Goal: Task Accomplishment & Management: Manage account settings

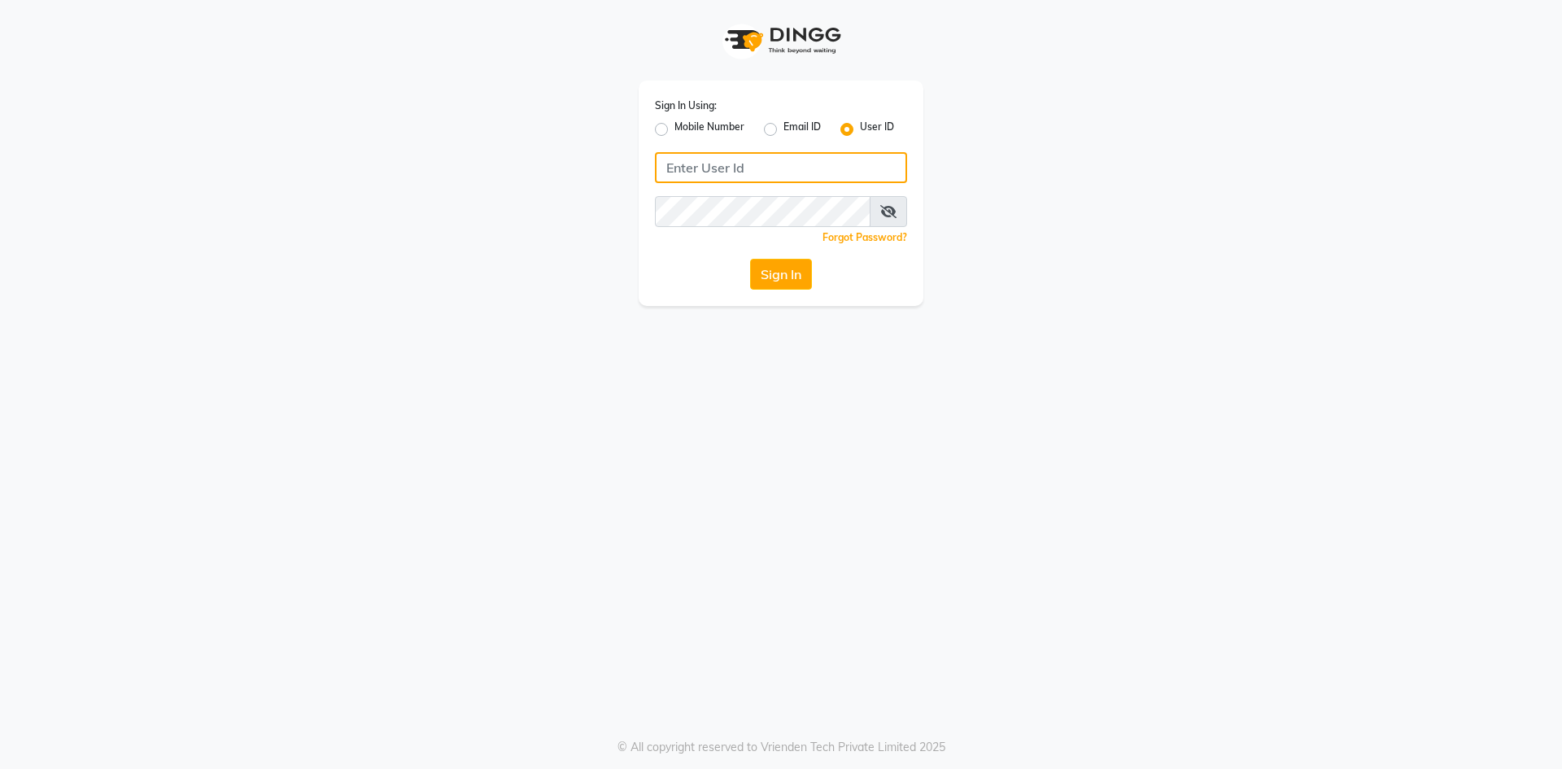
click at [749, 165] on input "Username" at bounding box center [781, 167] width 252 height 31
drag, startPoint x: 663, startPoint y: 126, endPoint x: 679, endPoint y: 141, distance: 21.9
click at [675, 126] on label "Mobile Number" at bounding box center [710, 130] width 70 height 20
click at [675, 126] on input "Mobile Number" at bounding box center [680, 125] width 11 height 11
radio input "true"
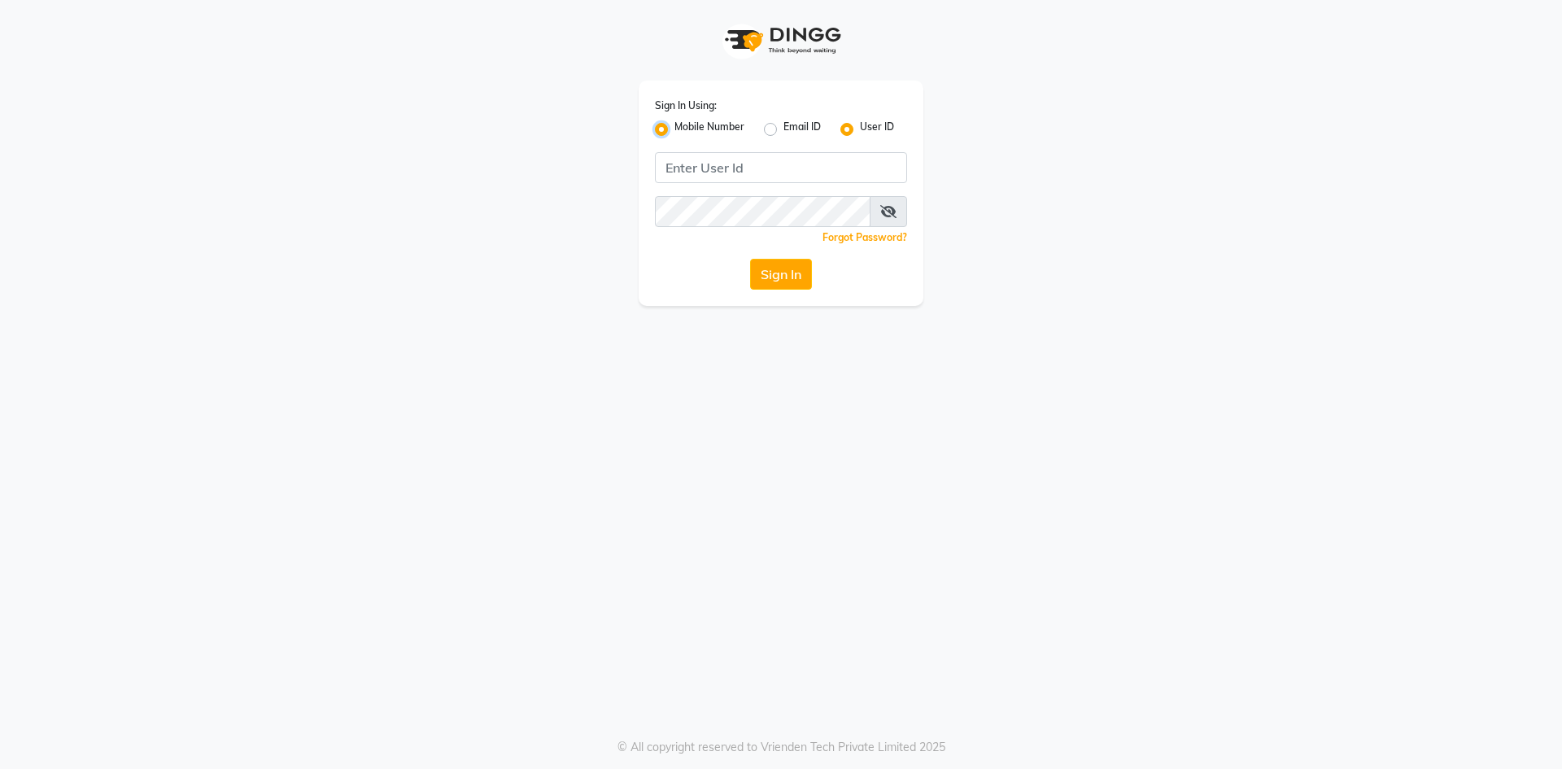
radio input "false"
click at [761, 168] on input "Username" at bounding box center [809, 167] width 198 height 31
type input "7866053179"
click at [697, 202] on div "Sign In Using: Mobile Number Email ID User ID Country Code × [PHONE_NUMBER] Rem…" at bounding box center [781, 193] width 285 height 225
click at [771, 273] on button "Sign In" at bounding box center [781, 274] width 62 height 31
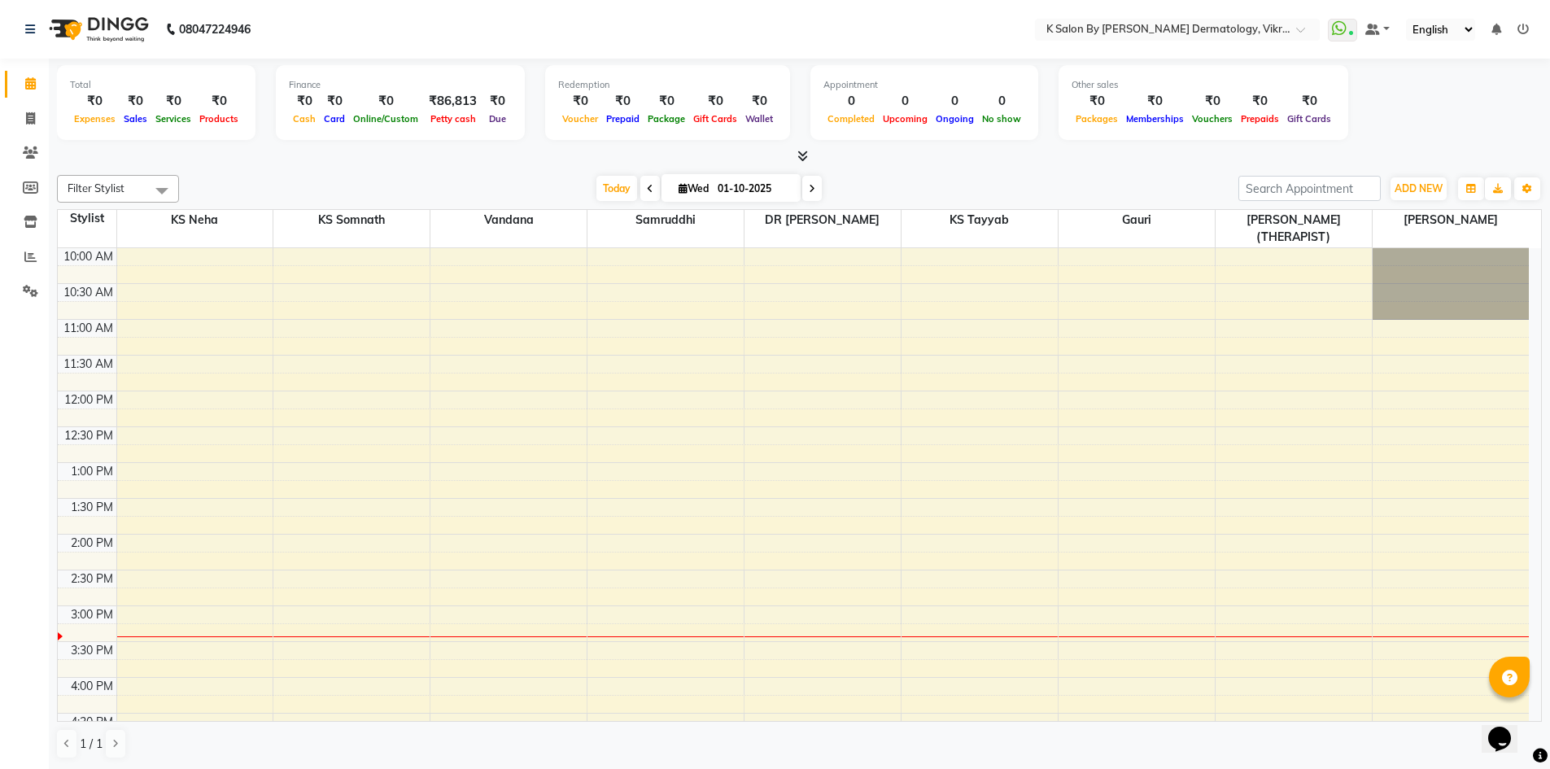
click at [679, 184] on icon at bounding box center [683, 188] width 9 height 11
select select "10"
select select "2025"
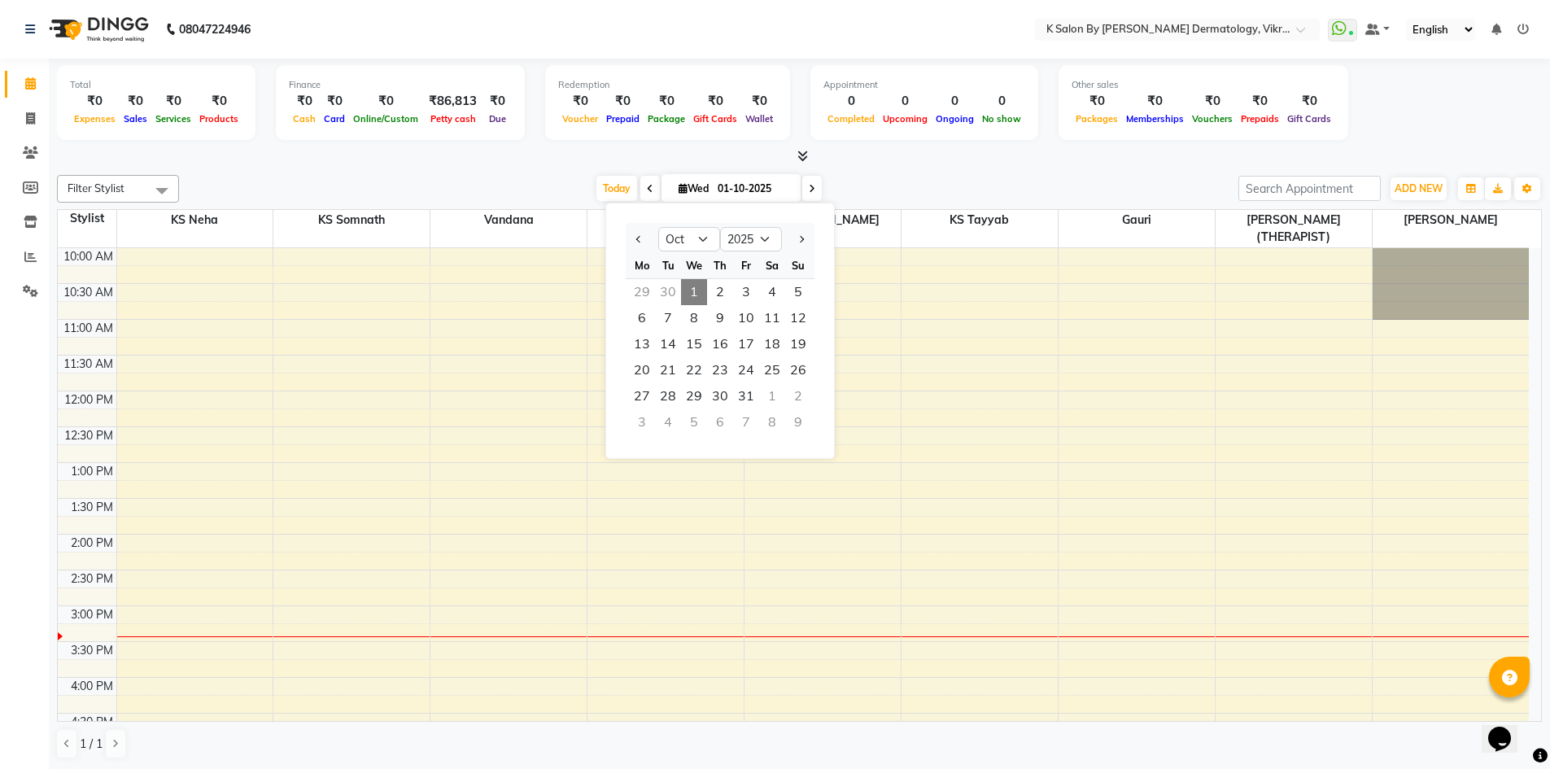
click at [679, 183] on icon at bounding box center [683, 188] width 9 height 11
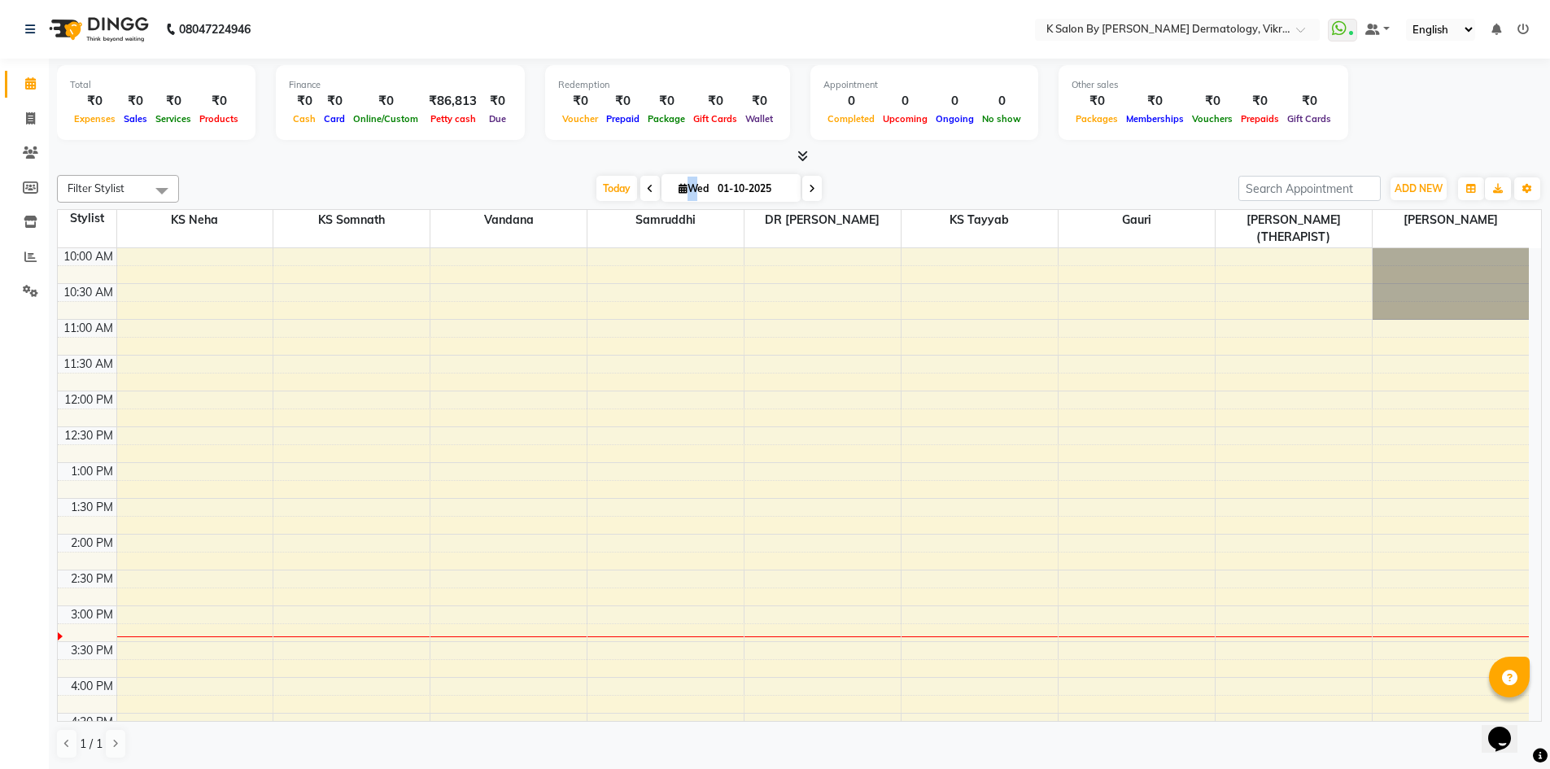
click at [679, 183] on icon at bounding box center [683, 188] width 9 height 11
select select "10"
select select "2025"
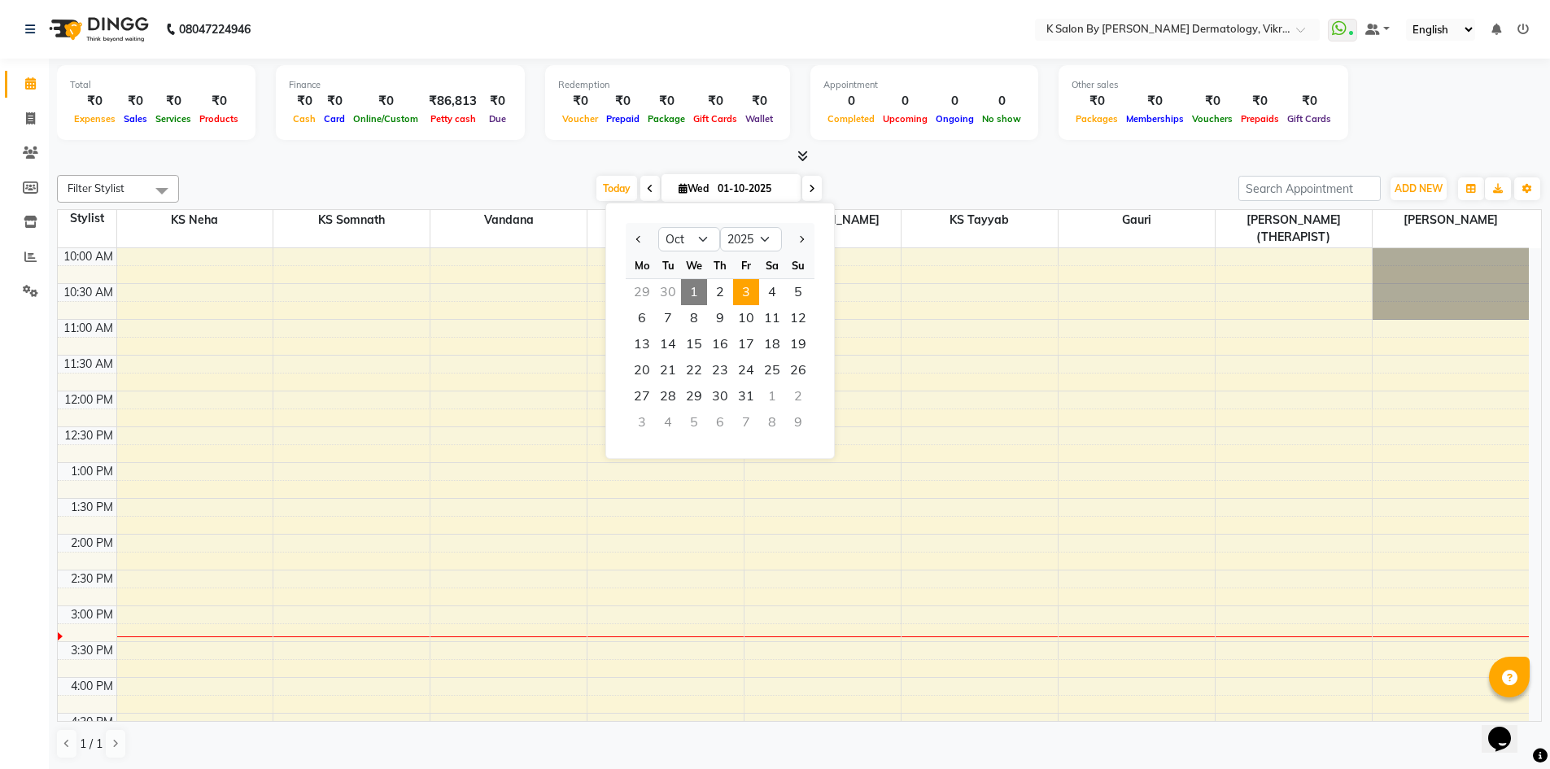
click at [747, 290] on span "3" at bounding box center [746, 292] width 26 height 26
type input "03-10-2025"
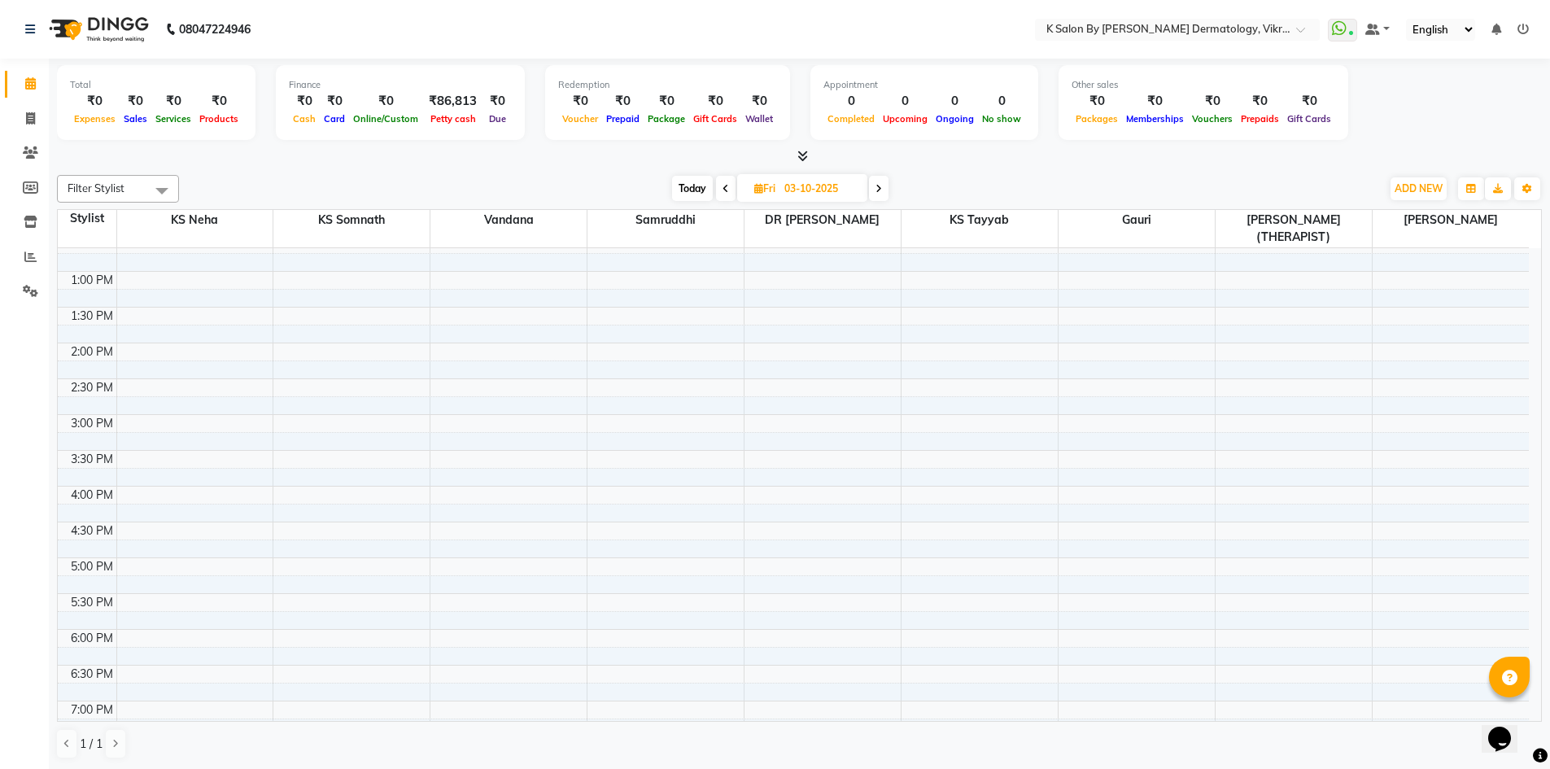
scroll to position [163, 0]
click at [990, 382] on div "10:00 AM 10:30 AM 11:00 AM 11:30 AM 12:00 PM 12:30 PM 1:00 PM 1:30 PM 2:00 PM 2…" at bounding box center [793, 514] width 1471 height 858
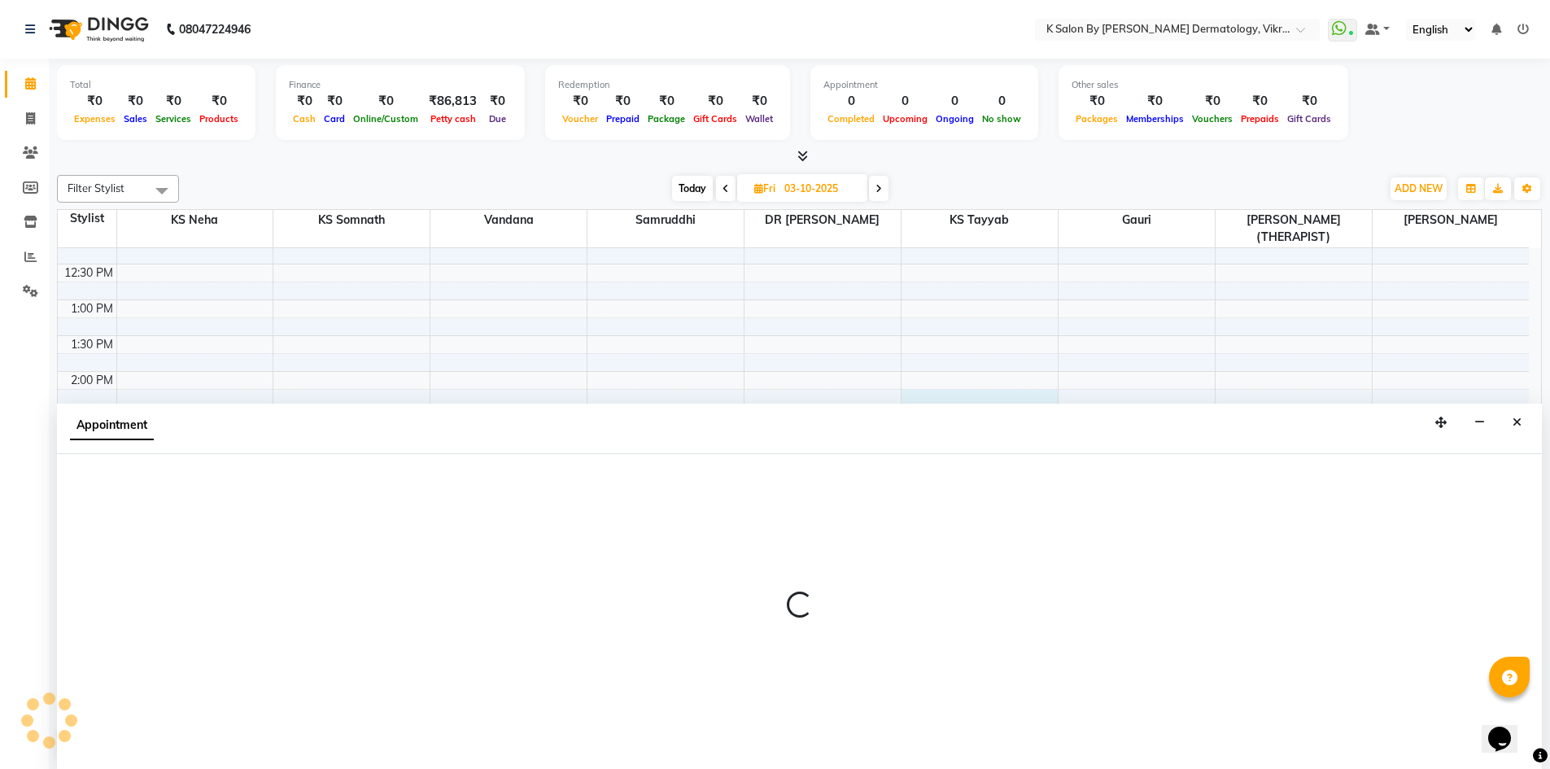
select select "58543"
select select "tentative"
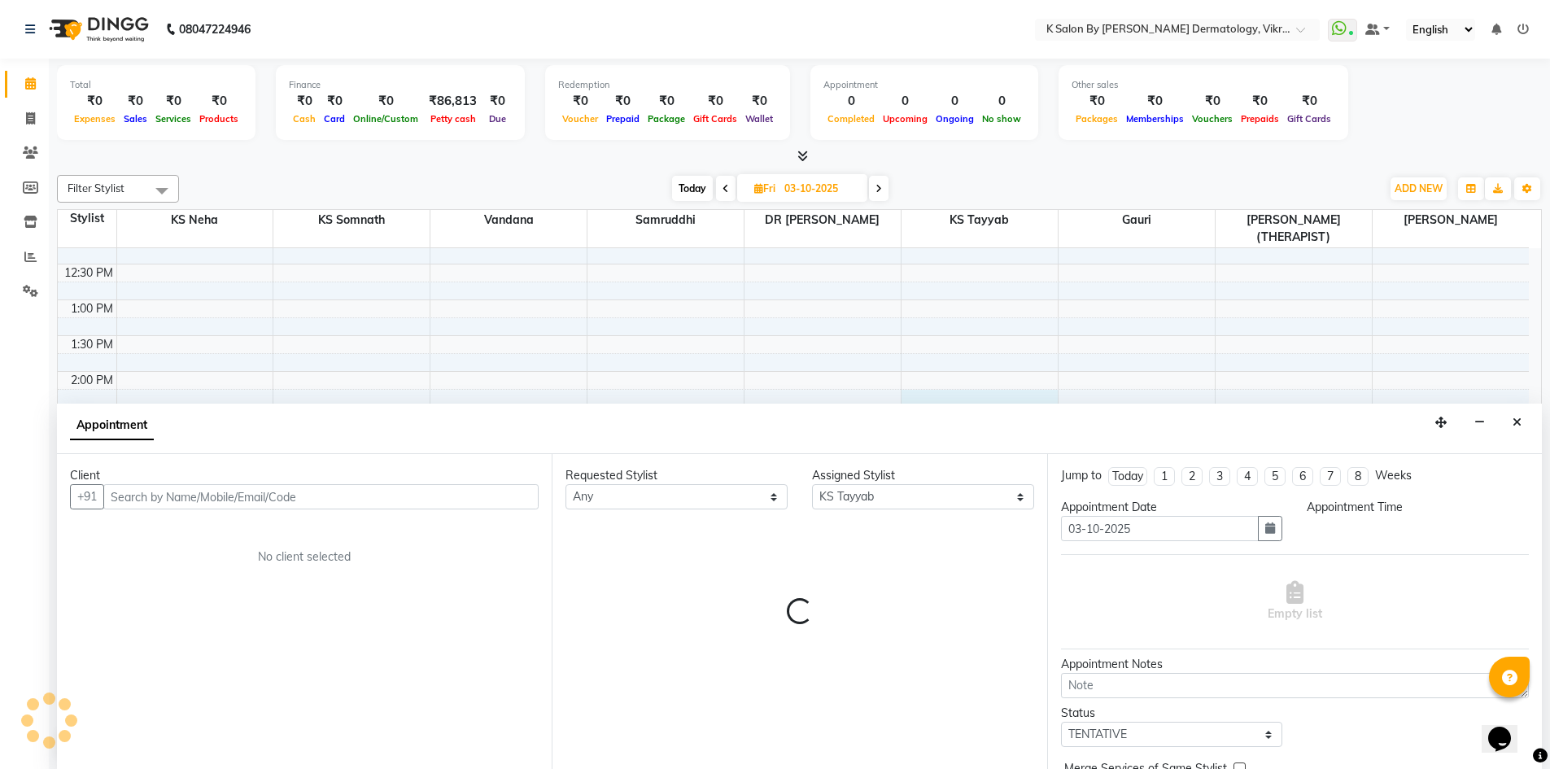
scroll to position [1, 0]
select select "855"
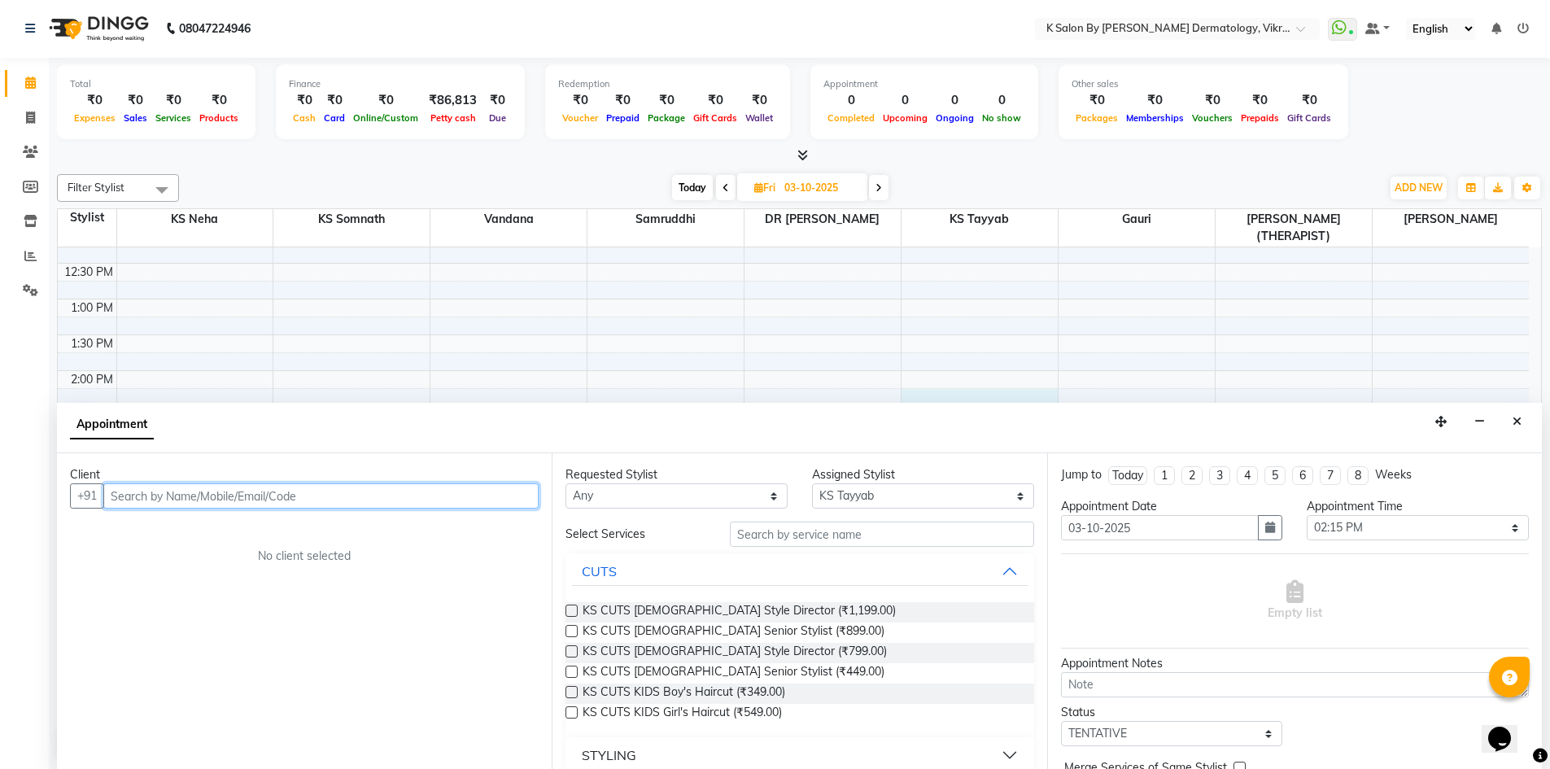
click at [199, 494] on input "text" at bounding box center [320, 495] width 435 height 25
type input "7"
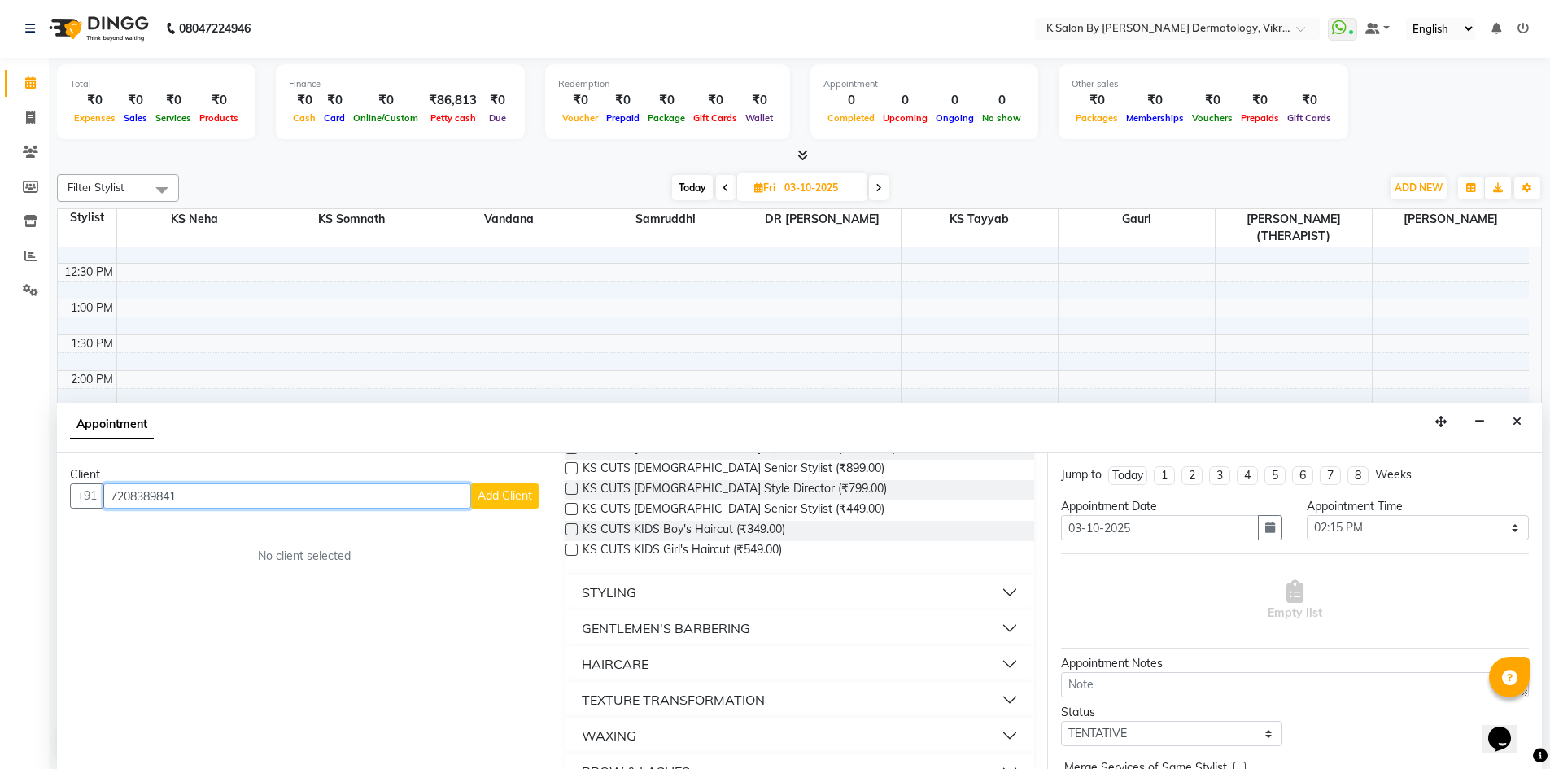
scroll to position [0, 0]
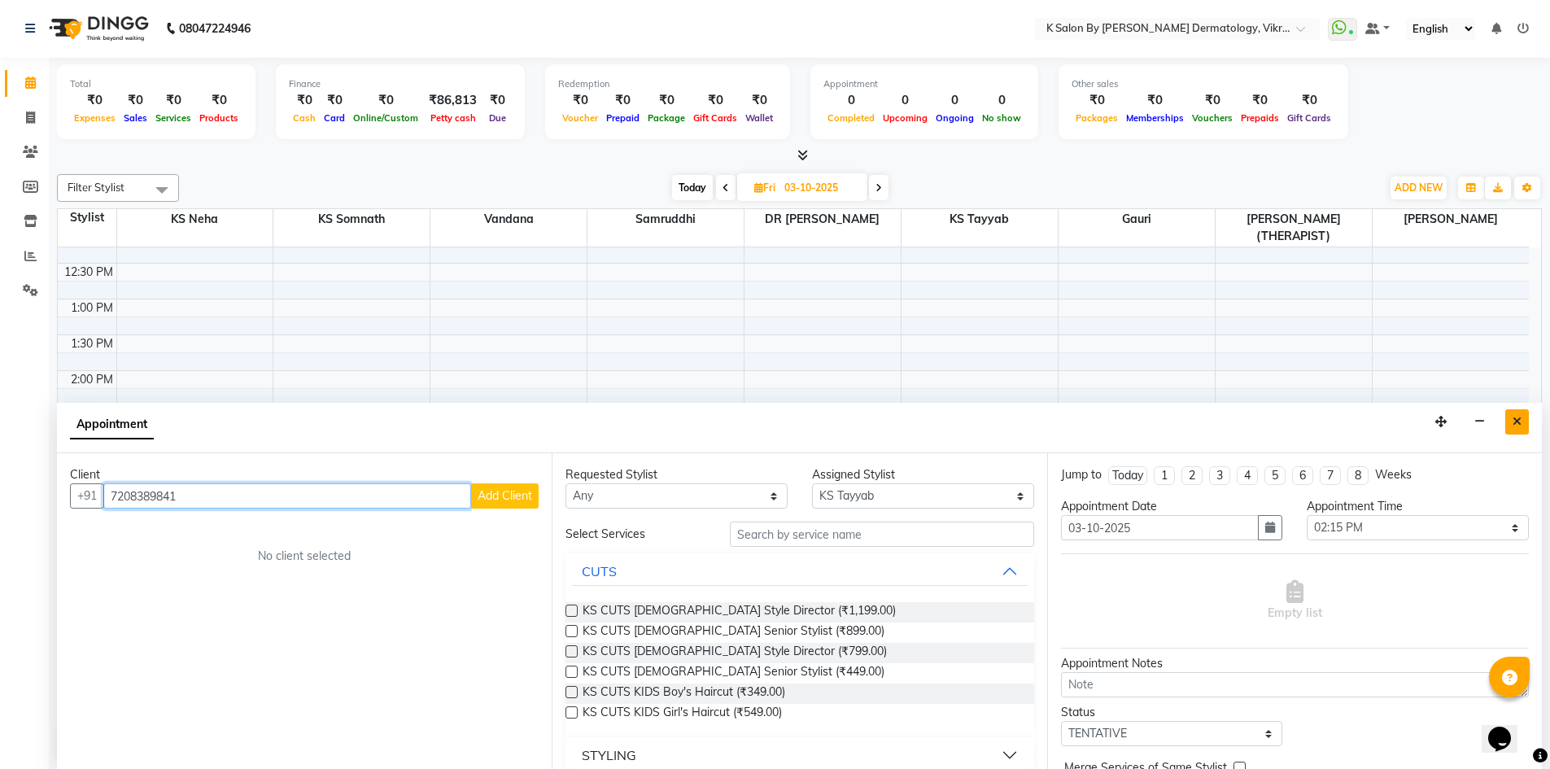
type input "7208389841"
click at [1517, 421] on icon "Close" at bounding box center [1517, 421] width 9 height 11
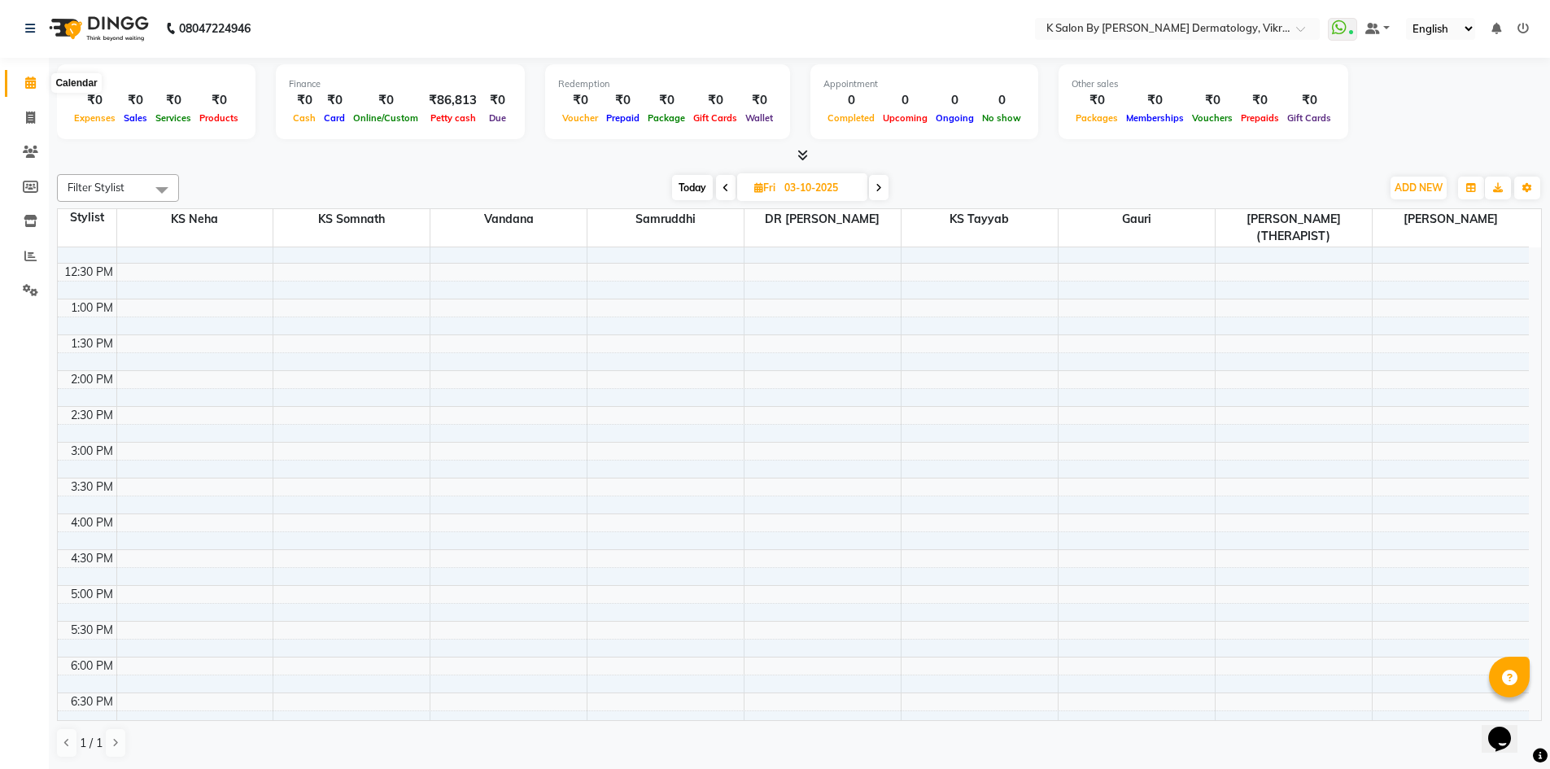
click at [35, 76] on icon at bounding box center [30, 82] width 11 height 12
click at [35, 125] on span at bounding box center [30, 118] width 28 height 19
select select "6798"
select select "service"
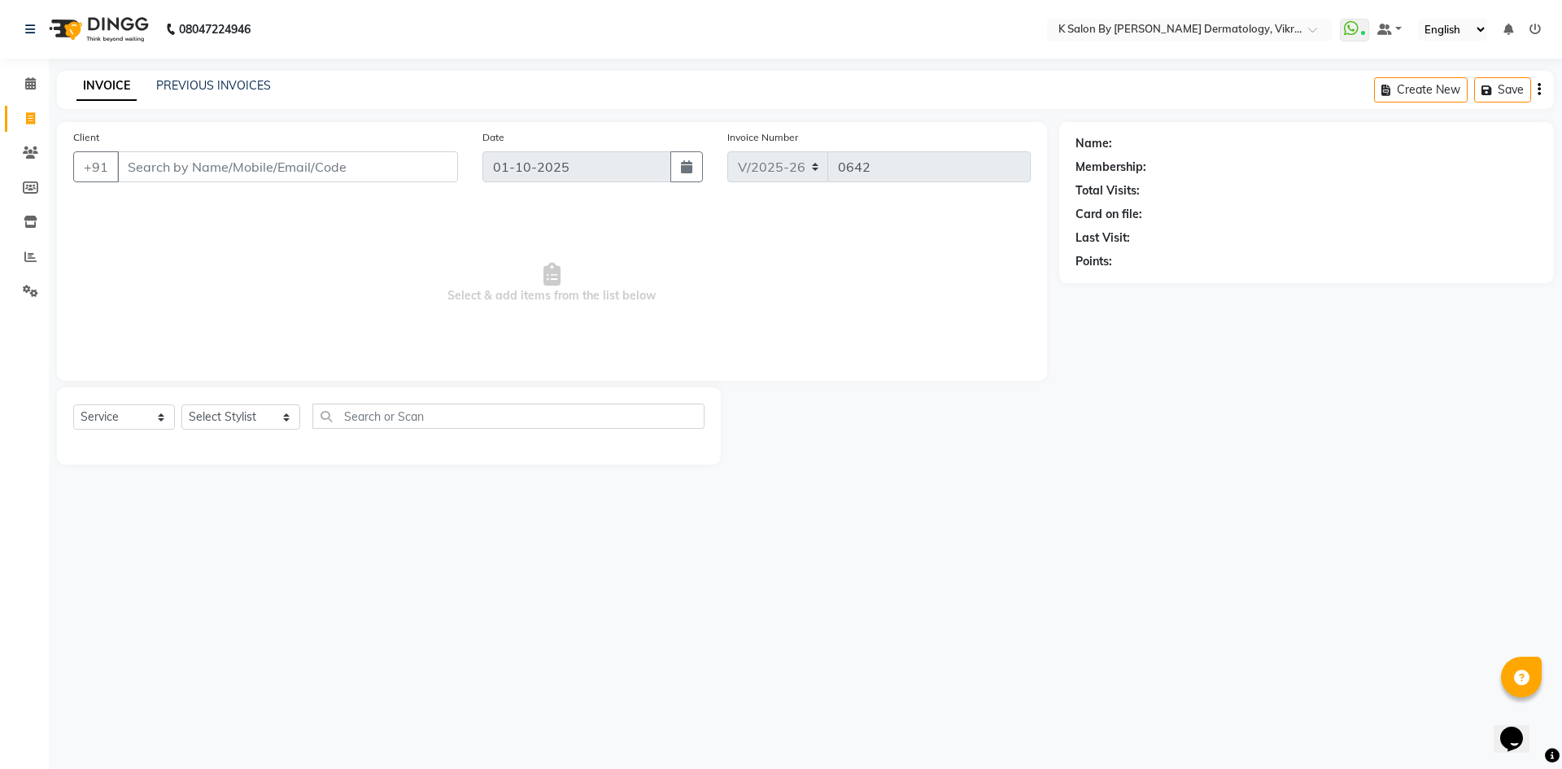
click at [222, 169] on input "Client" at bounding box center [287, 166] width 341 height 31
type input "7208389841"
click at [433, 162] on span "Add Client" at bounding box center [416, 167] width 64 height 16
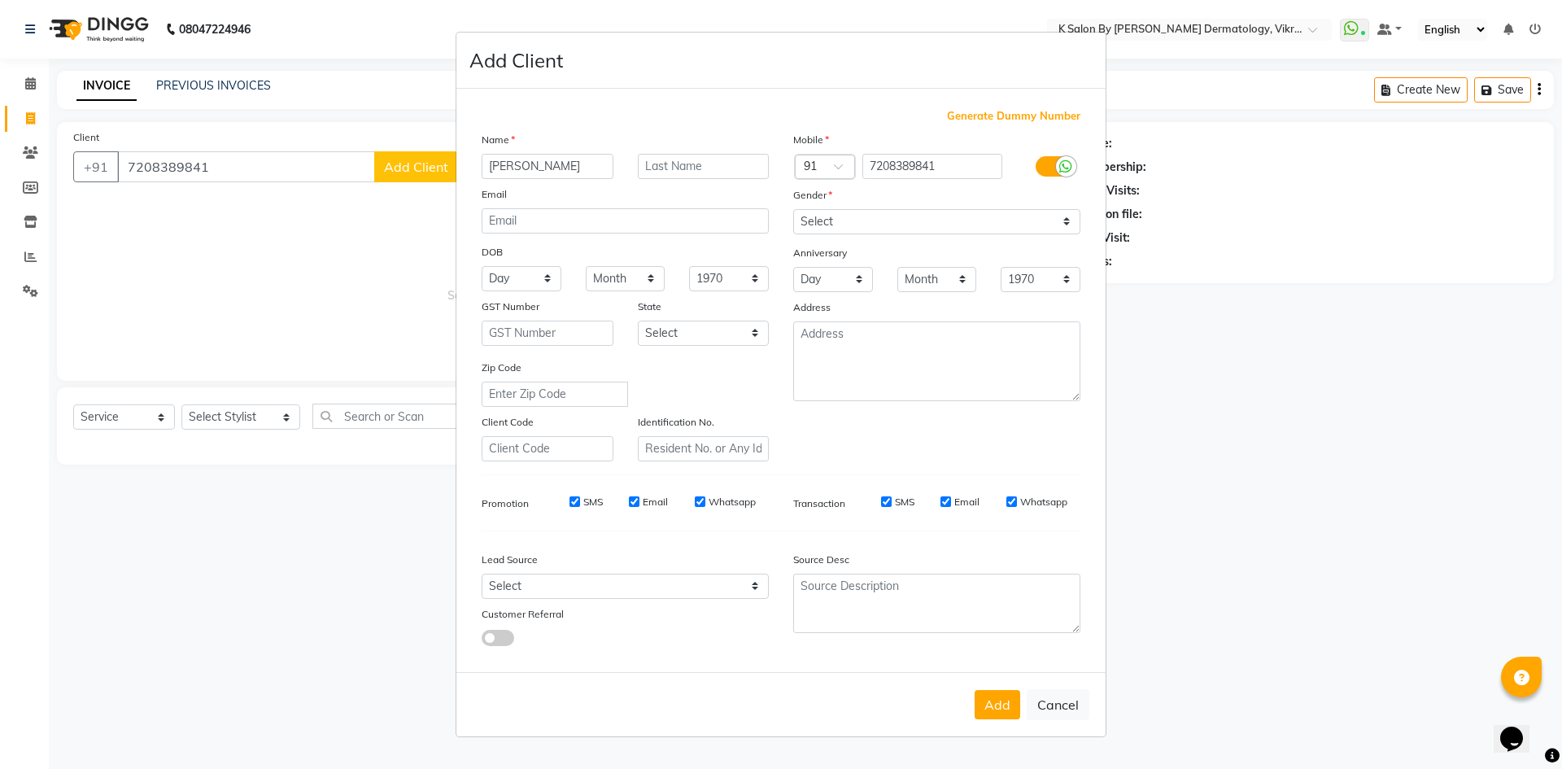
type input "[PERSON_NAME]"
click at [748, 159] on input "text" at bounding box center [704, 166] width 132 height 25
type input "[PERSON_NAME]"
click at [548, 217] on input "email" at bounding box center [625, 220] width 287 height 25
click at [909, 217] on select "Select [DEMOGRAPHIC_DATA] [DEMOGRAPHIC_DATA] Other Prefer Not To Say" at bounding box center [936, 221] width 287 height 25
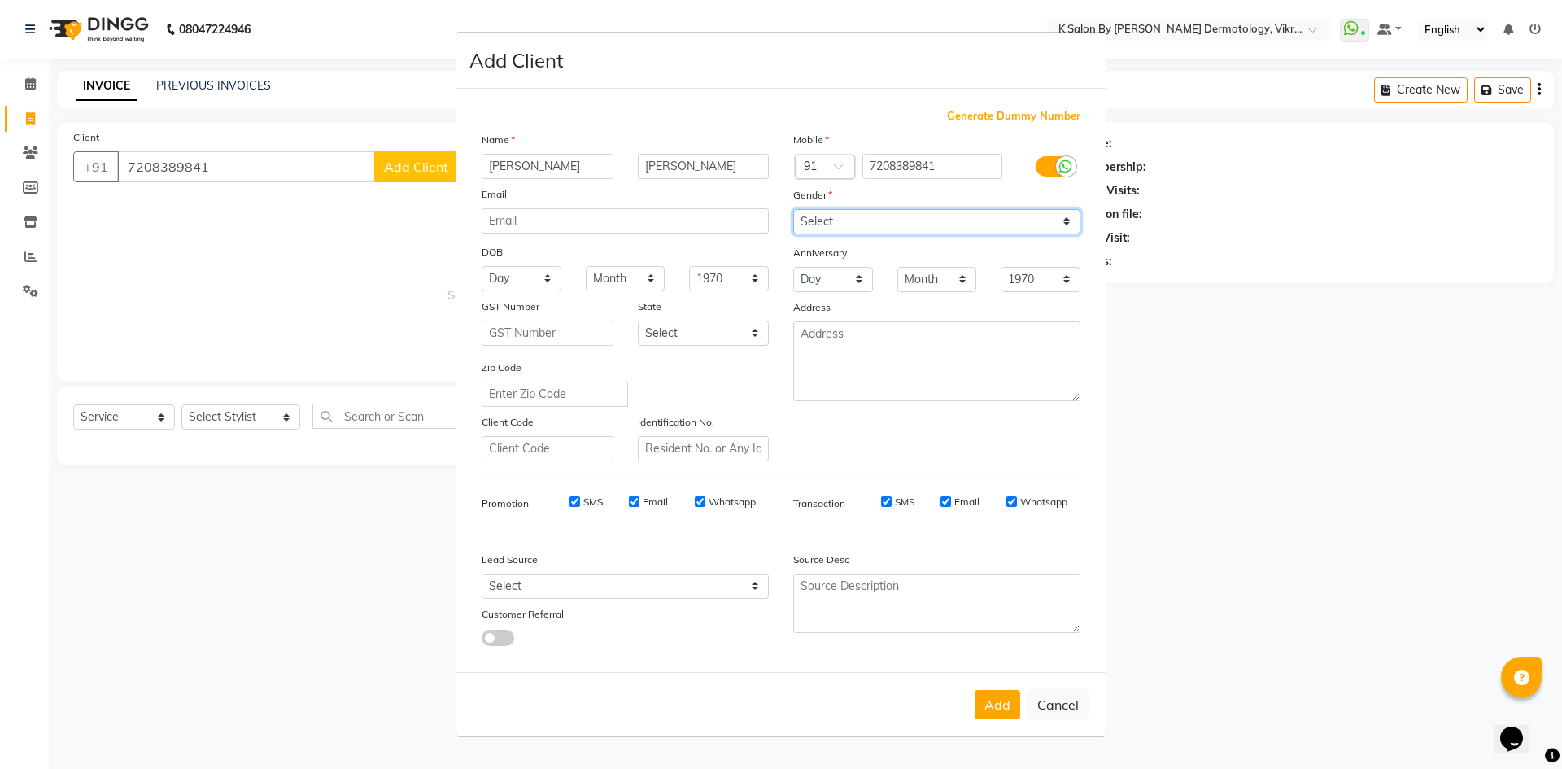
select select "[DEMOGRAPHIC_DATA]"
click at [793, 209] on select "Select [DEMOGRAPHIC_DATA] [DEMOGRAPHIC_DATA] Other Prefer Not To Say" at bounding box center [936, 221] width 287 height 25
click at [523, 275] on select "Day 01 02 03 04 05 06 07 08 09 10 11 12 13 14 15 16 17 18 19 20 21 22 23 24 25 …" at bounding box center [522, 278] width 80 height 25
select select "23"
click at [600, 272] on select "Month January February March April May June July August September October Novem…" at bounding box center [626, 278] width 80 height 25
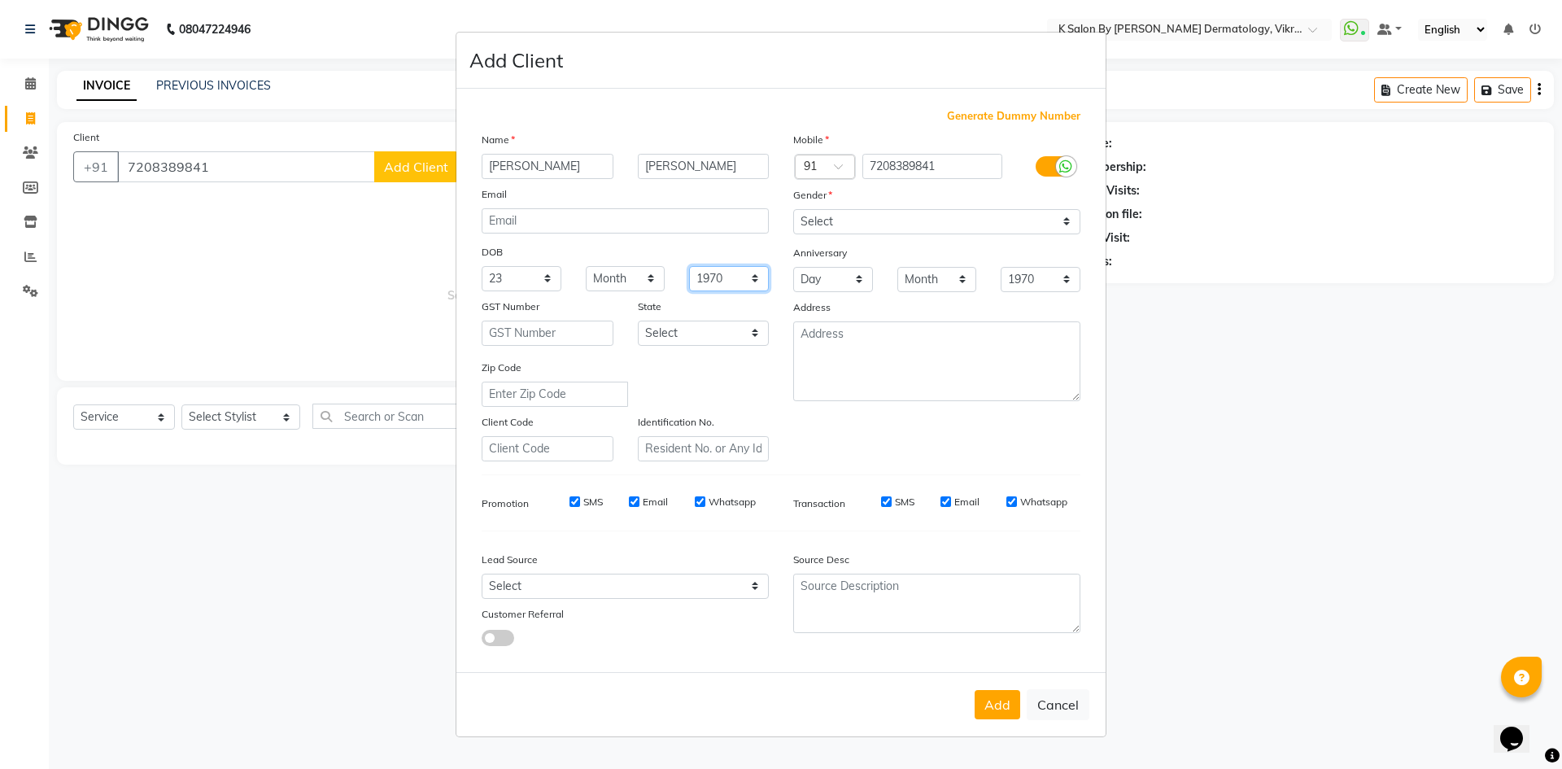
click at [741, 278] on select "1940 1941 1942 1943 1944 1945 1946 1947 1948 1949 1950 1951 1952 1953 1954 1955…" at bounding box center [729, 278] width 80 height 25
select select "2005"
click at [689, 266] on select "1940 1941 1942 1943 1944 1945 1946 1947 1948 1949 1950 1951 1952 1953 1954 1955…" at bounding box center [729, 278] width 80 height 25
click at [762, 332] on select "Select [GEOGRAPHIC_DATA] [GEOGRAPHIC_DATA] [GEOGRAPHIC_DATA] [GEOGRAPHIC_DATA] …" at bounding box center [704, 333] width 132 height 25
select select "22"
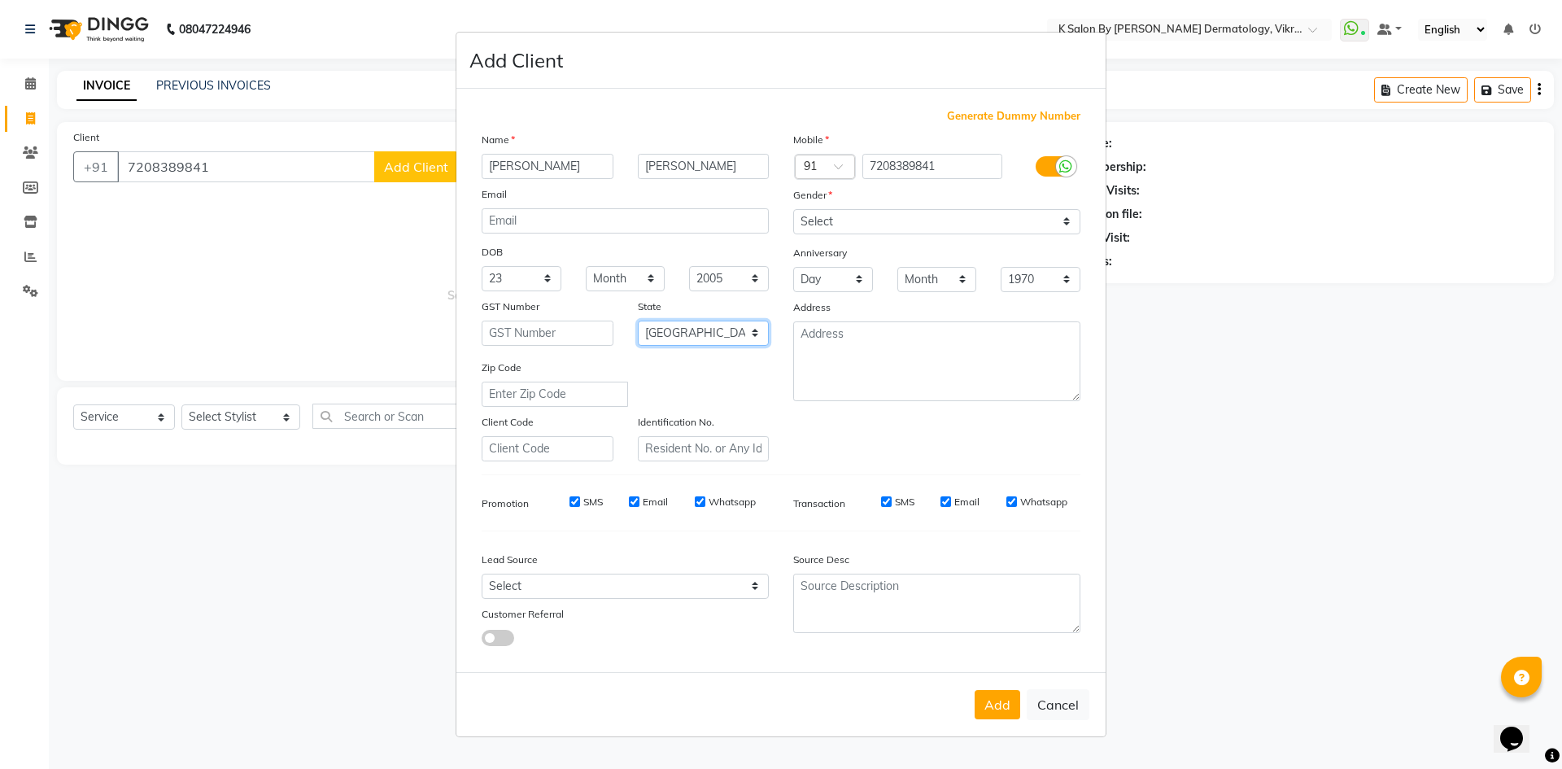
click at [638, 321] on select "Select [GEOGRAPHIC_DATA] [GEOGRAPHIC_DATA] [GEOGRAPHIC_DATA] [GEOGRAPHIC_DATA] …" at bounding box center [704, 333] width 132 height 25
click at [864, 338] on textarea at bounding box center [936, 361] width 287 height 80
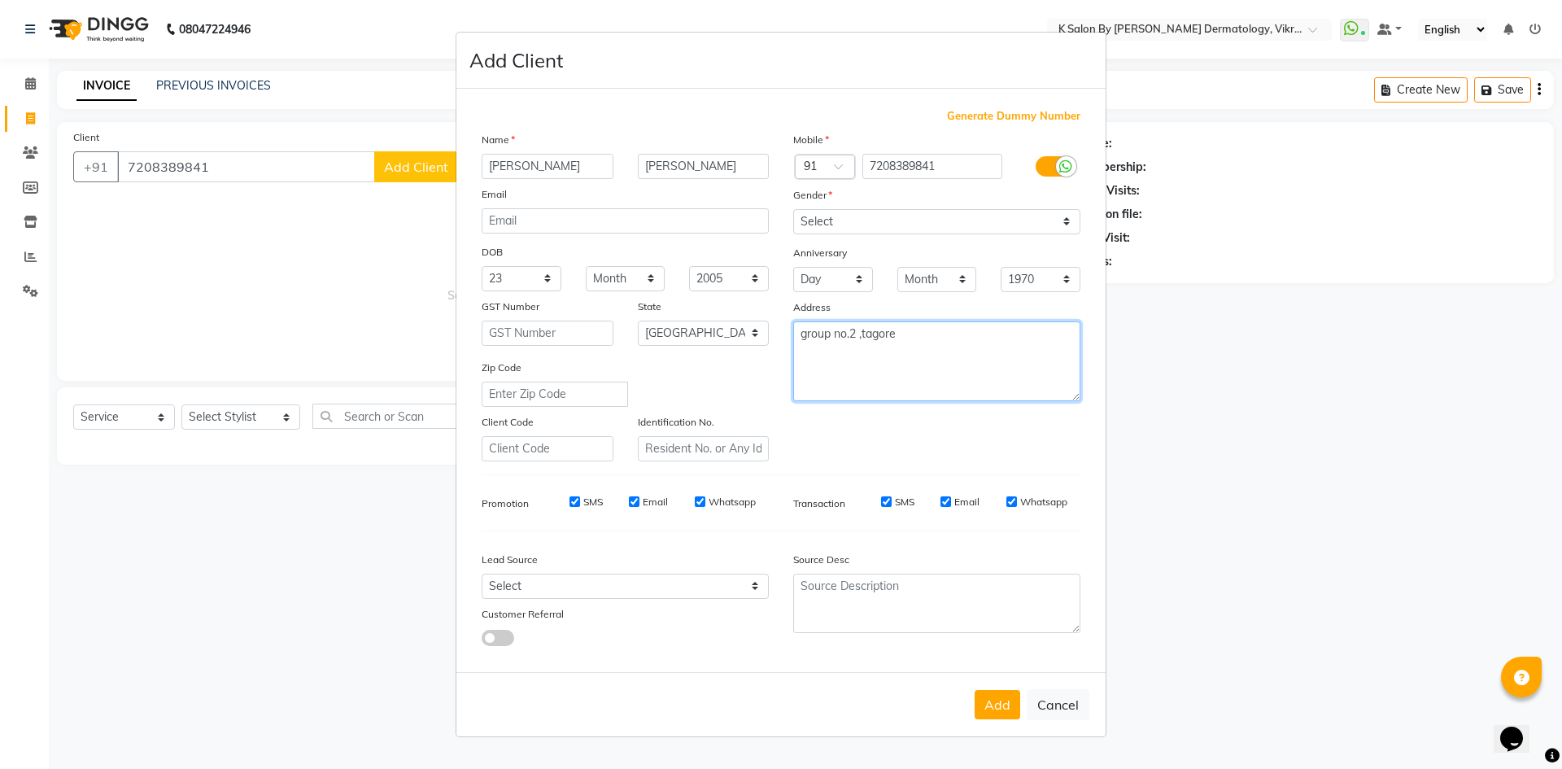
click at [912, 343] on textarea "group no.2 ,tagore" at bounding box center [936, 361] width 287 height 80
type textarea "group no.2 ,[GEOGRAPHIC_DATA]"
click at [524, 395] on input "text" at bounding box center [555, 394] width 146 height 25
click at [1001, 714] on button "Add" at bounding box center [998, 704] width 46 height 29
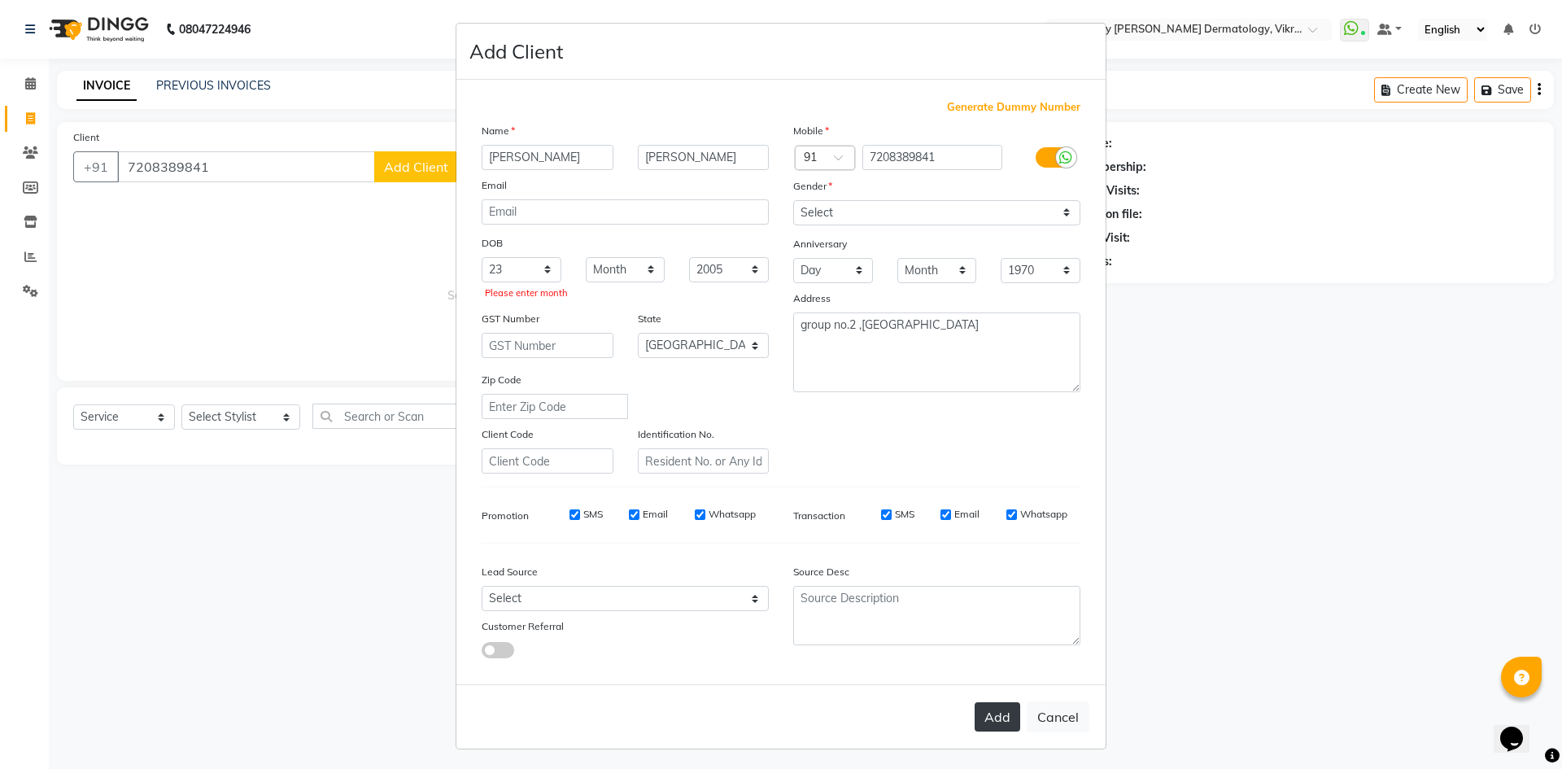
click at [987, 715] on button "Add" at bounding box center [998, 716] width 46 height 29
click at [649, 267] on select "Month January February March April May June July August September October Novem…" at bounding box center [626, 269] width 80 height 25
select select "10"
click at [586, 257] on select "Month January February March April May June July August September October Novem…" at bounding box center [626, 269] width 80 height 25
click at [985, 712] on button "Add" at bounding box center [998, 716] width 46 height 29
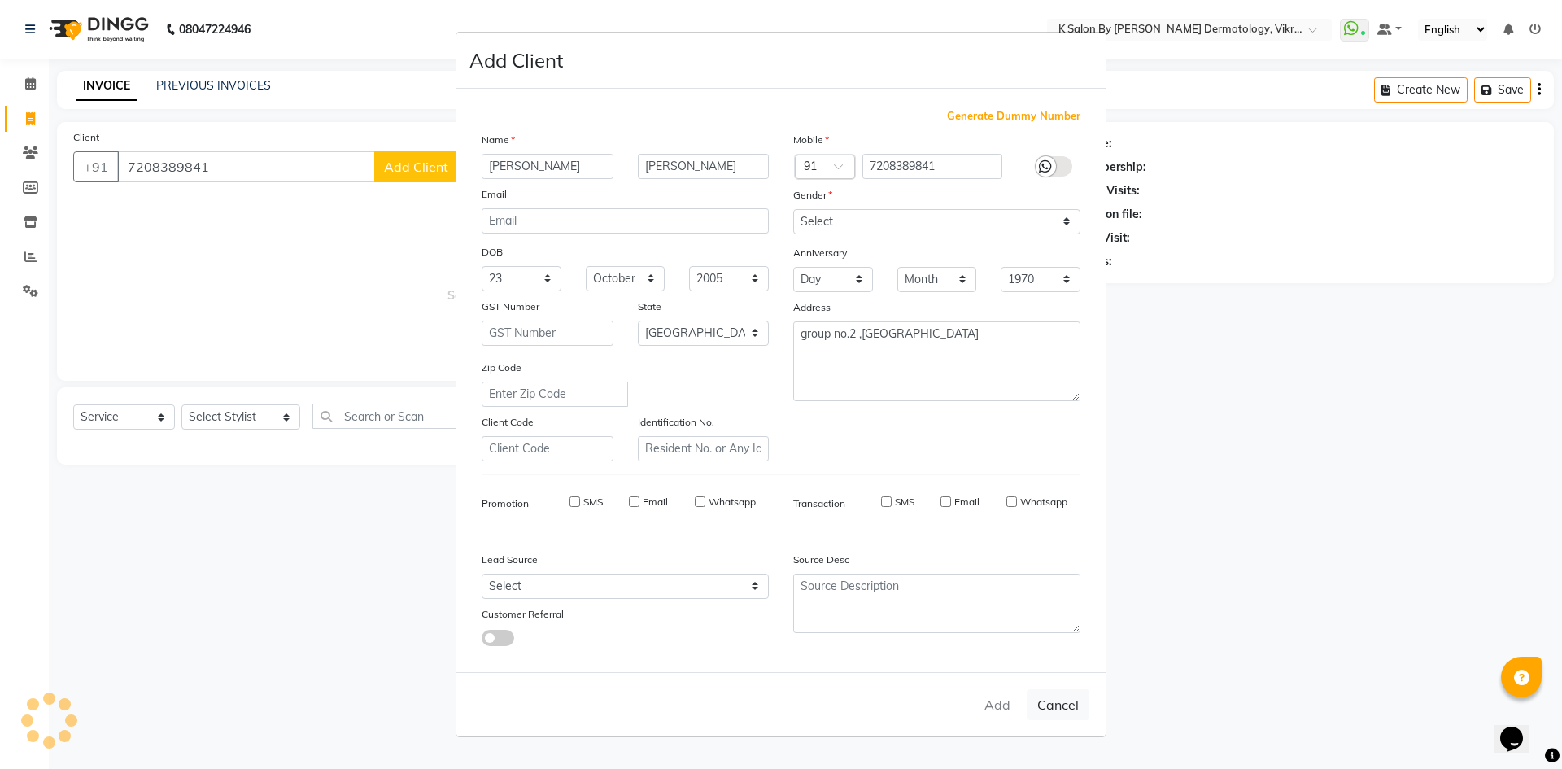
type input "72******41"
select select
select select "null"
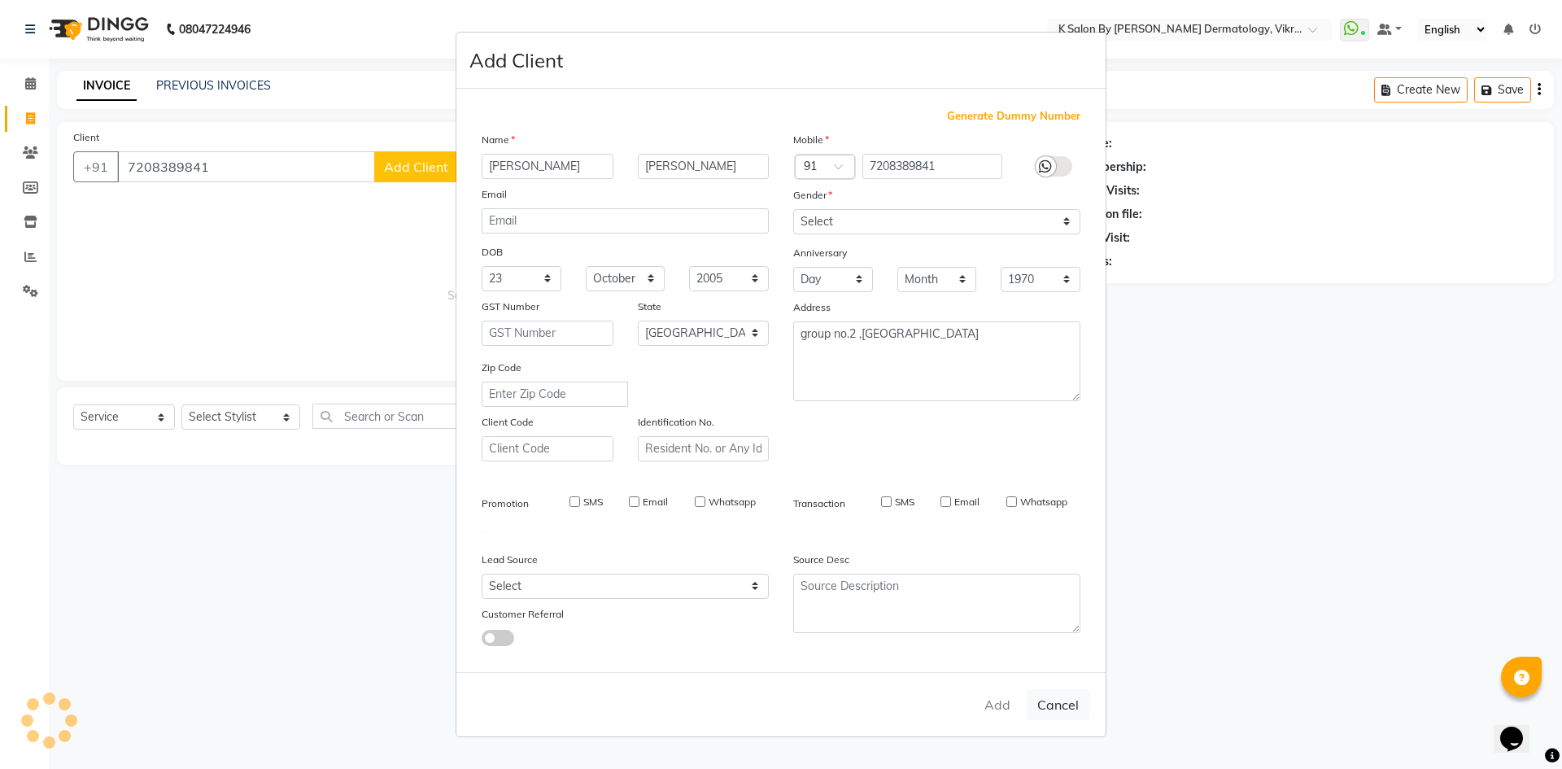
select select
checkbox input "false"
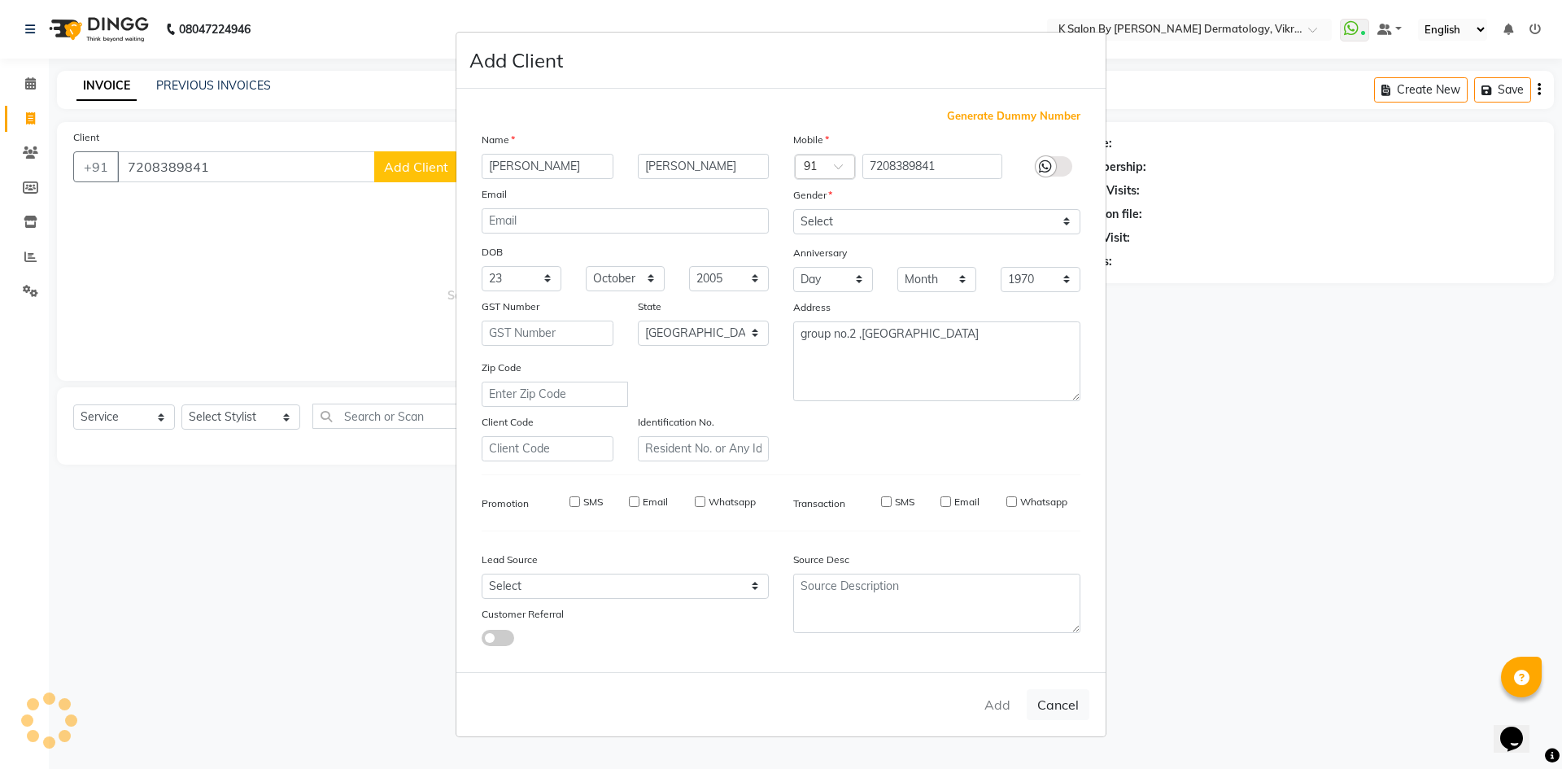
checkbox input "false"
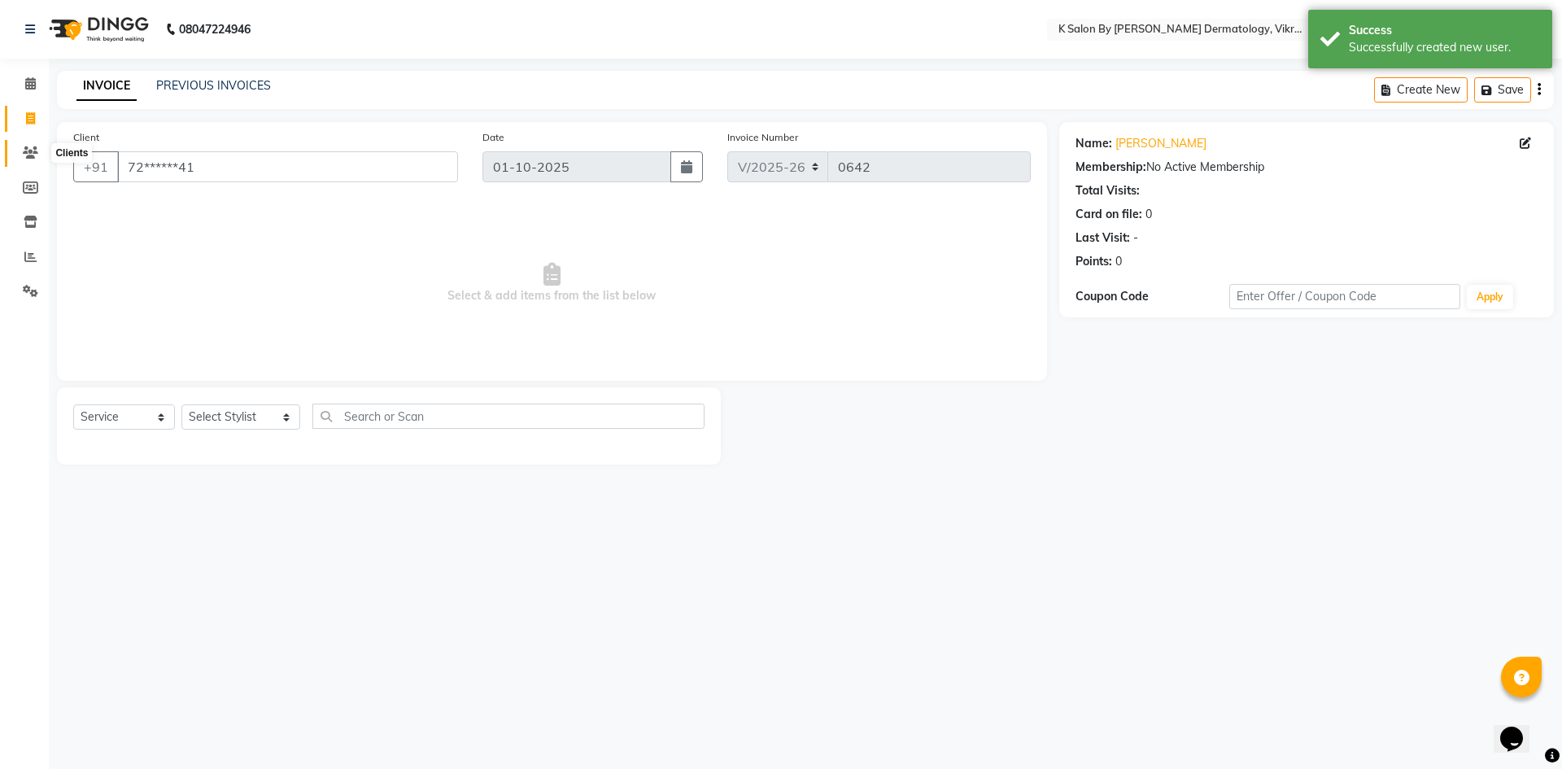
click at [33, 158] on icon at bounding box center [30, 152] width 15 height 12
click at [36, 115] on span at bounding box center [30, 119] width 28 height 19
select select "service"
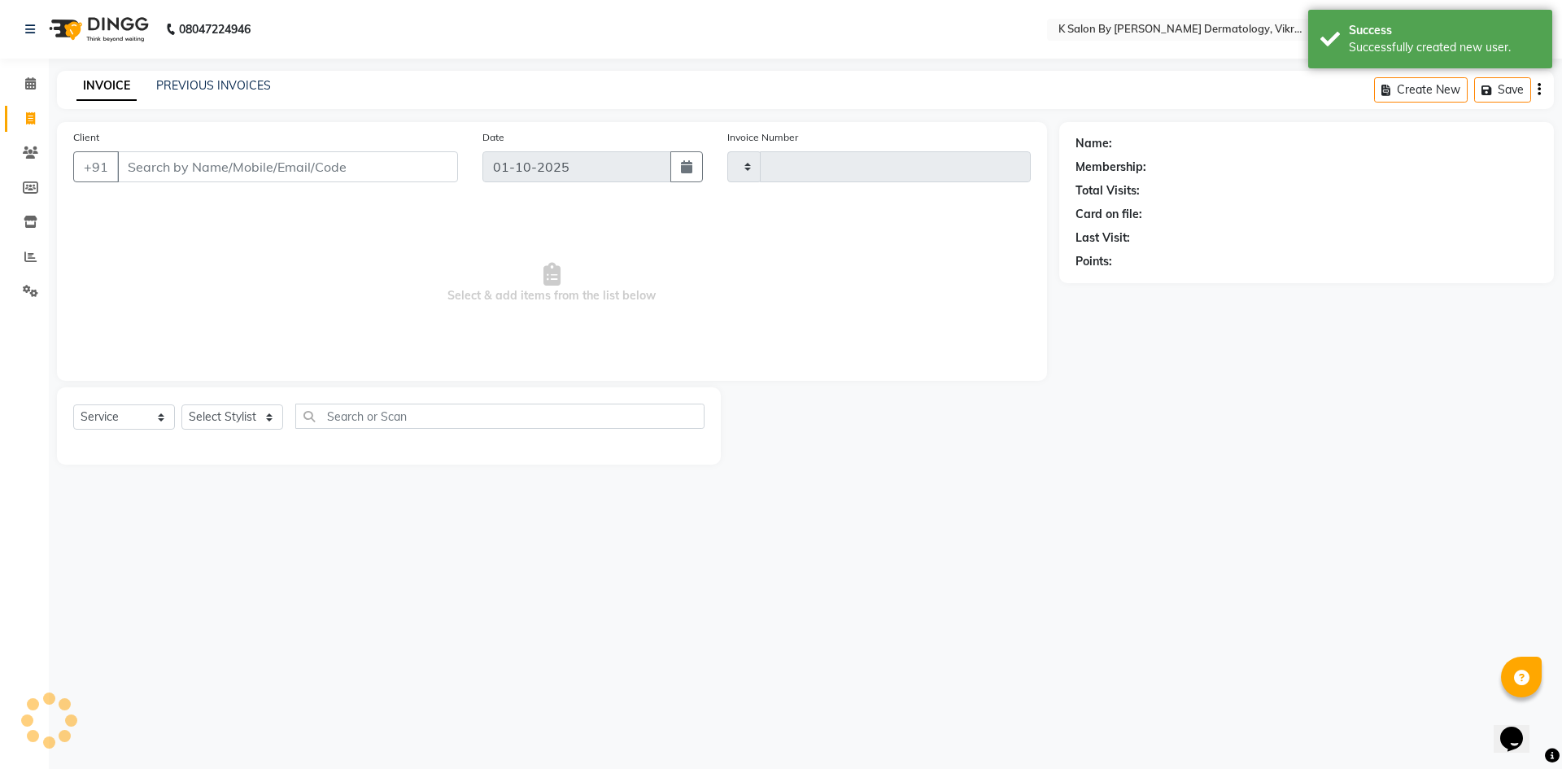
type input "0642"
select select "6798"
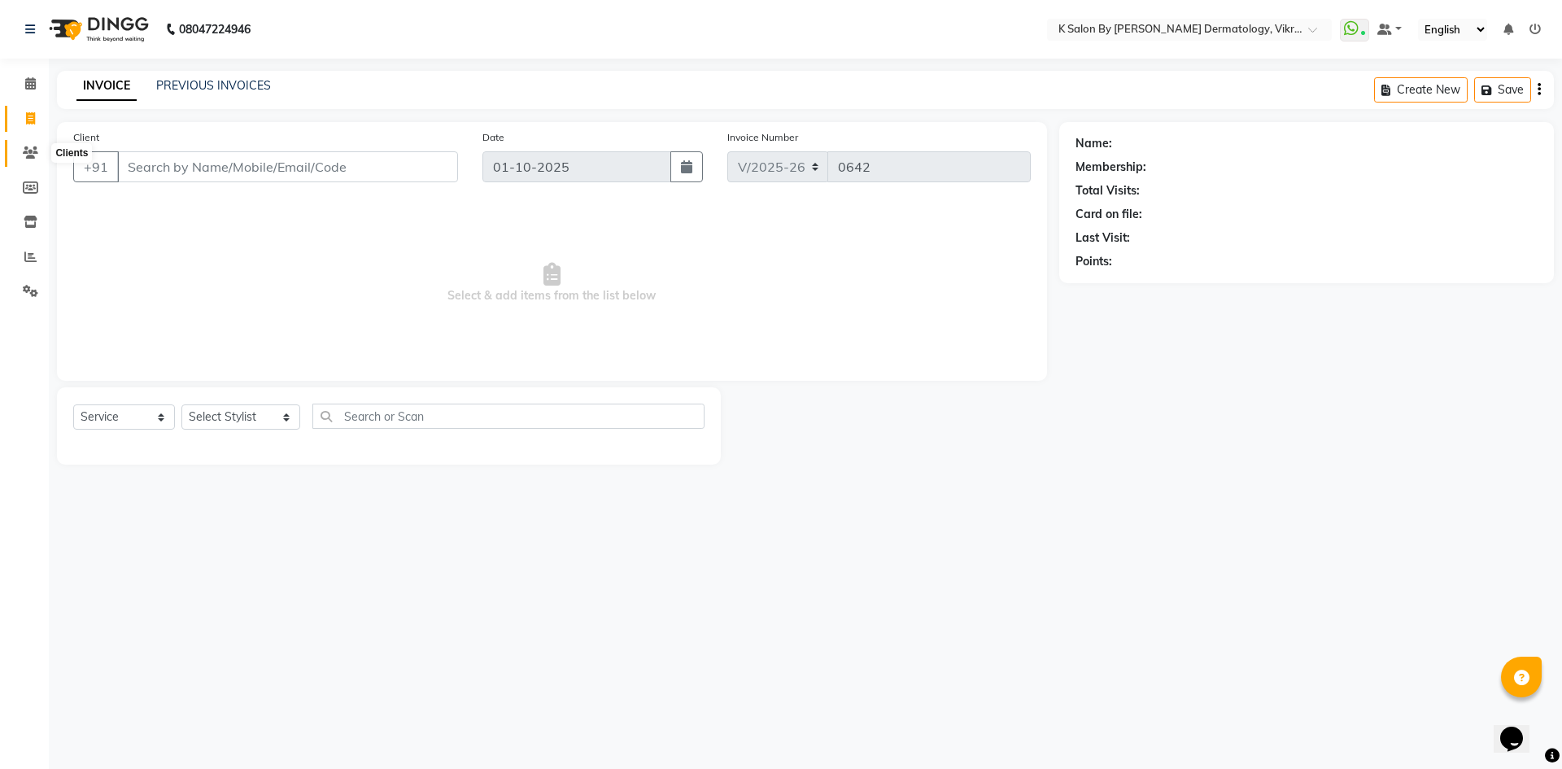
click at [38, 144] on span at bounding box center [30, 153] width 28 height 19
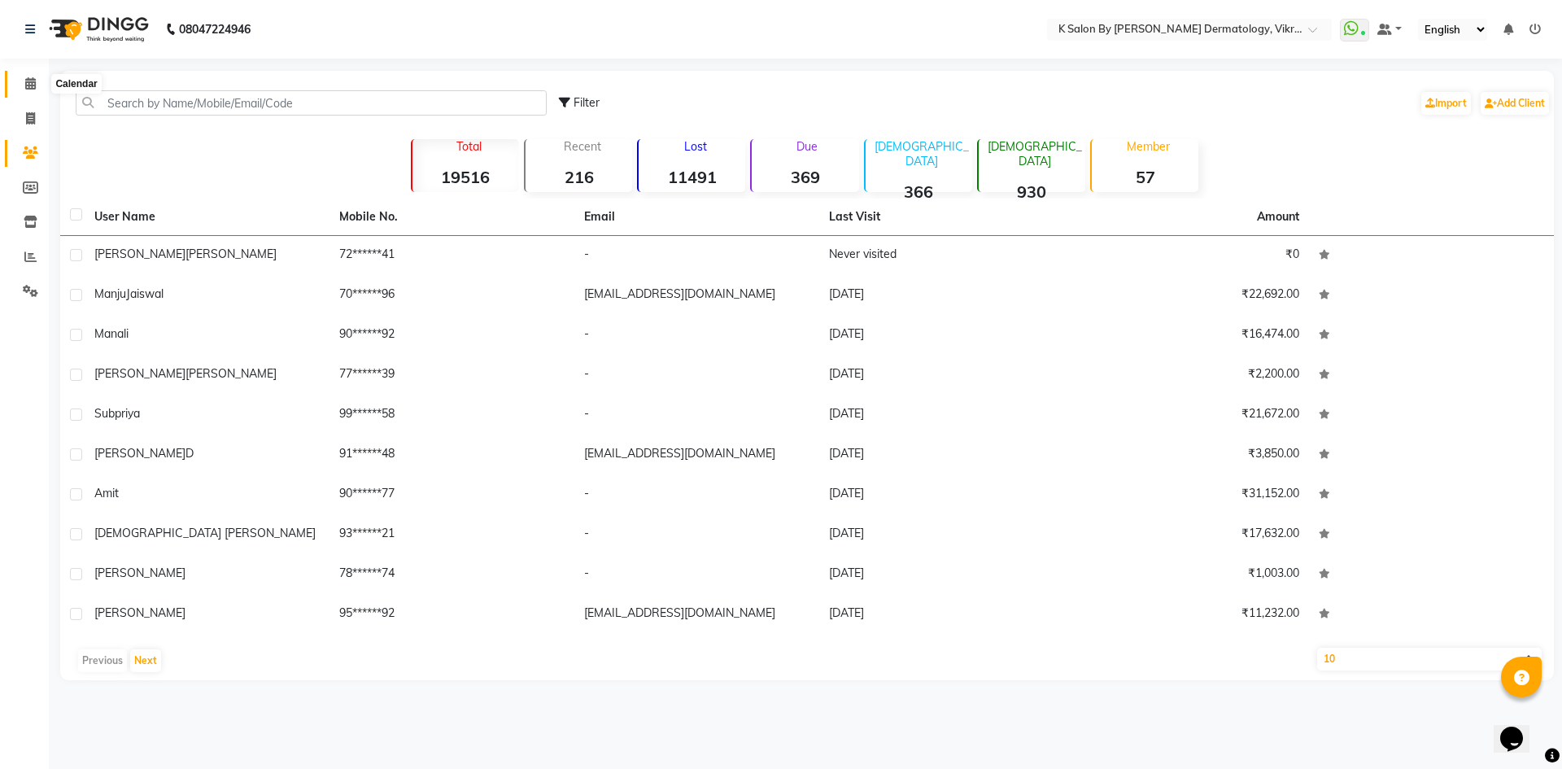
click at [30, 85] on icon at bounding box center [30, 83] width 11 height 12
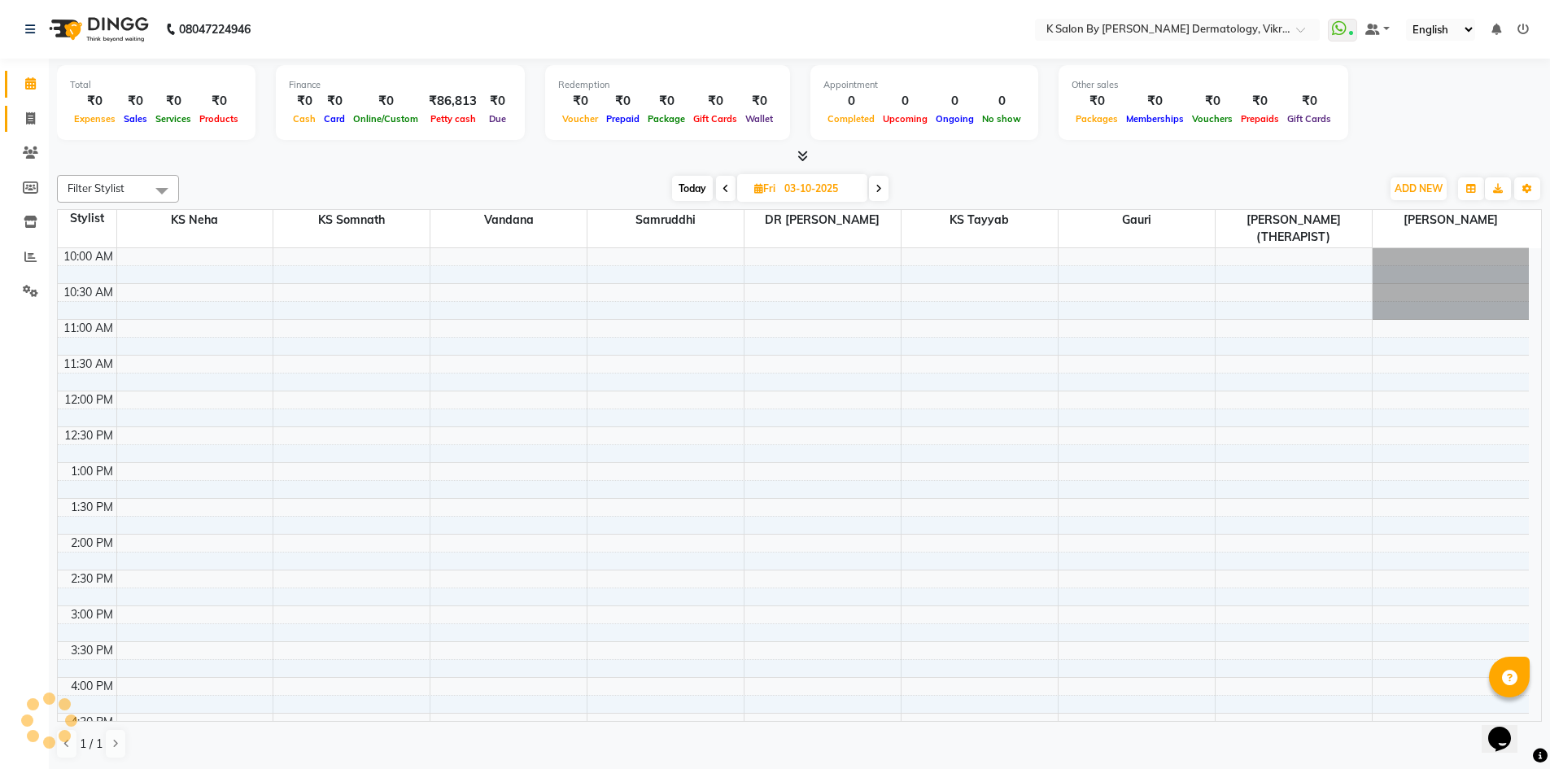
click at [37, 116] on span at bounding box center [30, 119] width 28 height 19
select select "service"
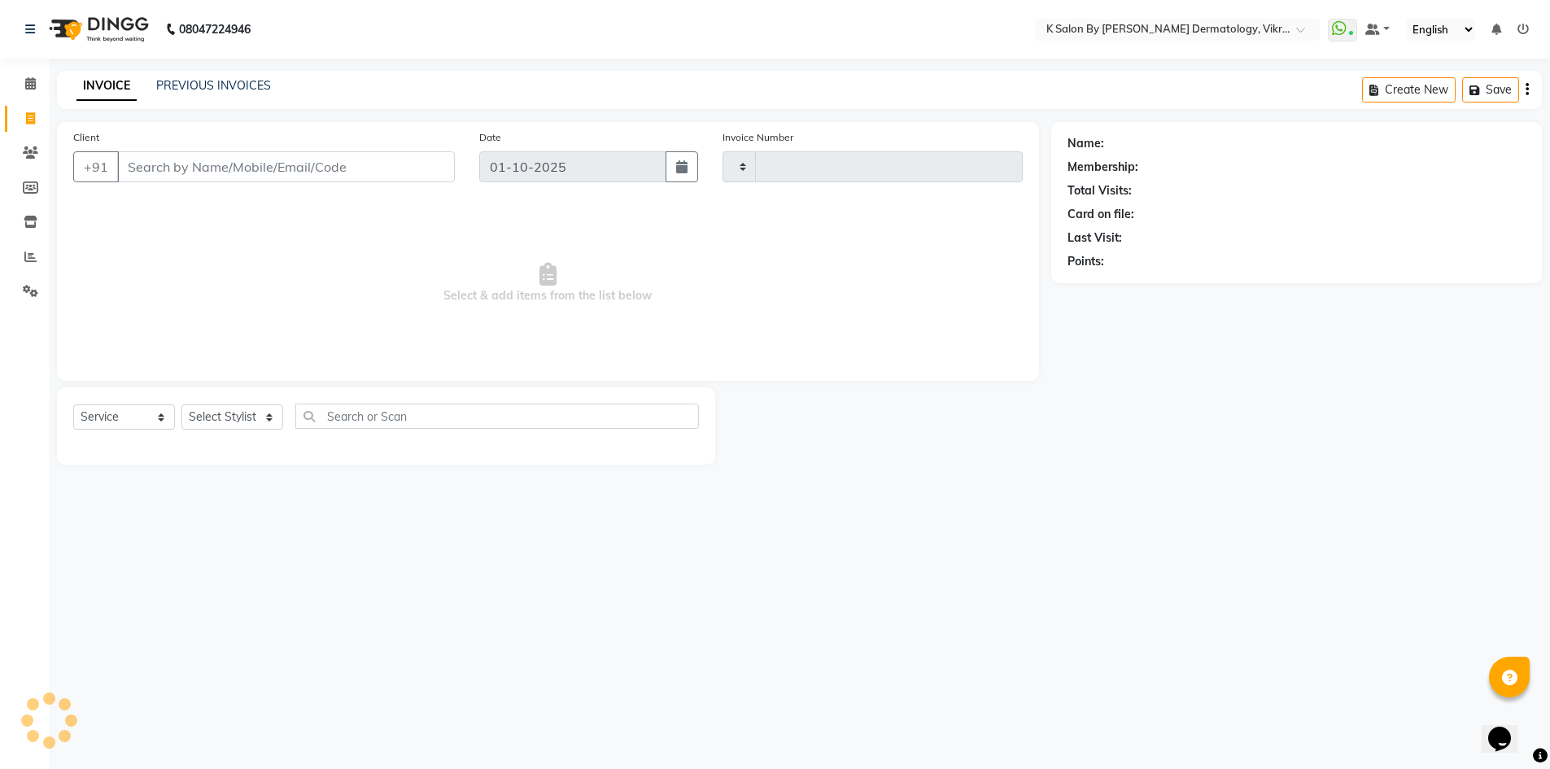
type input "0642"
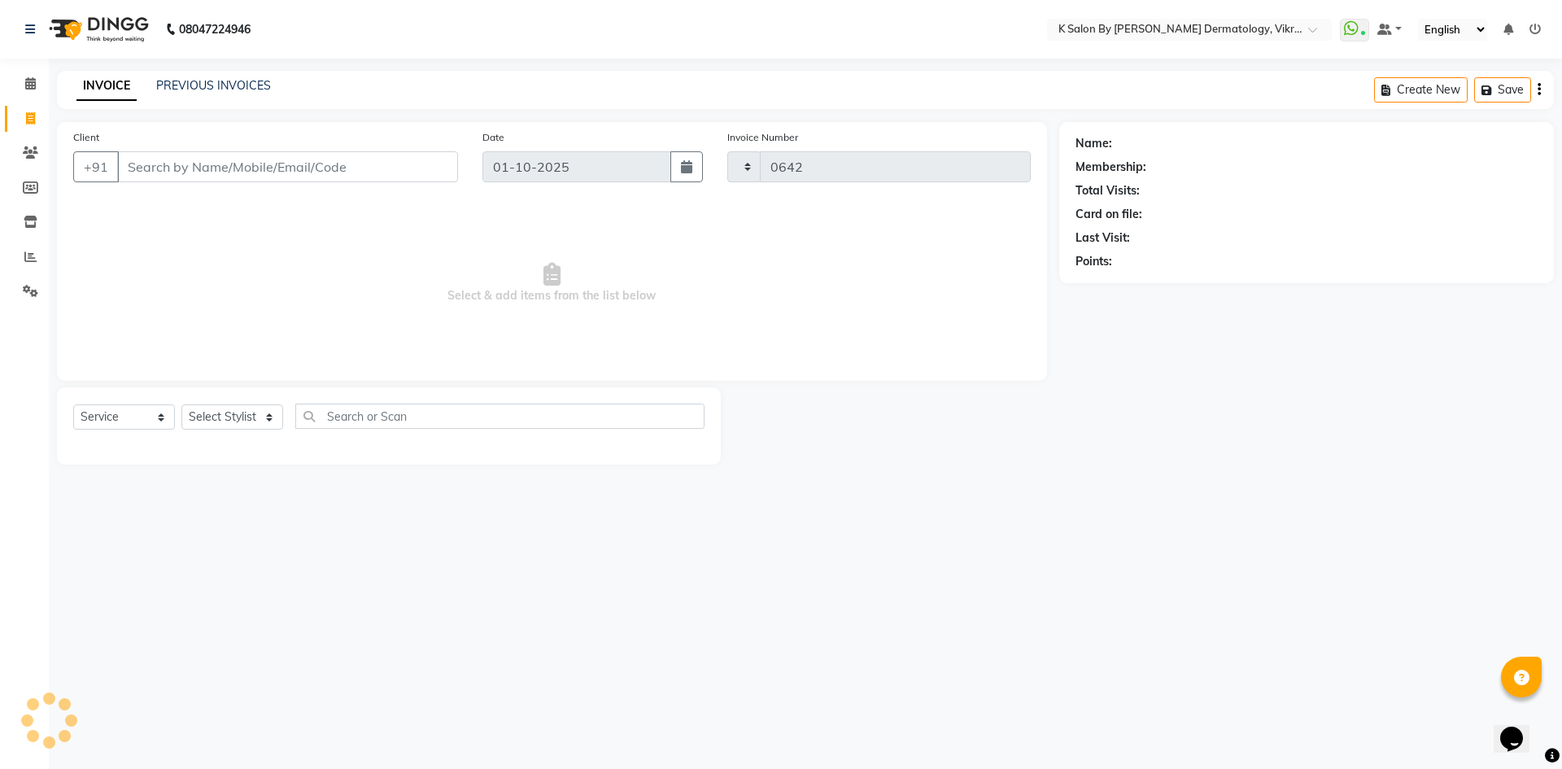
select select "6798"
click at [35, 85] on icon at bounding box center [30, 83] width 11 height 12
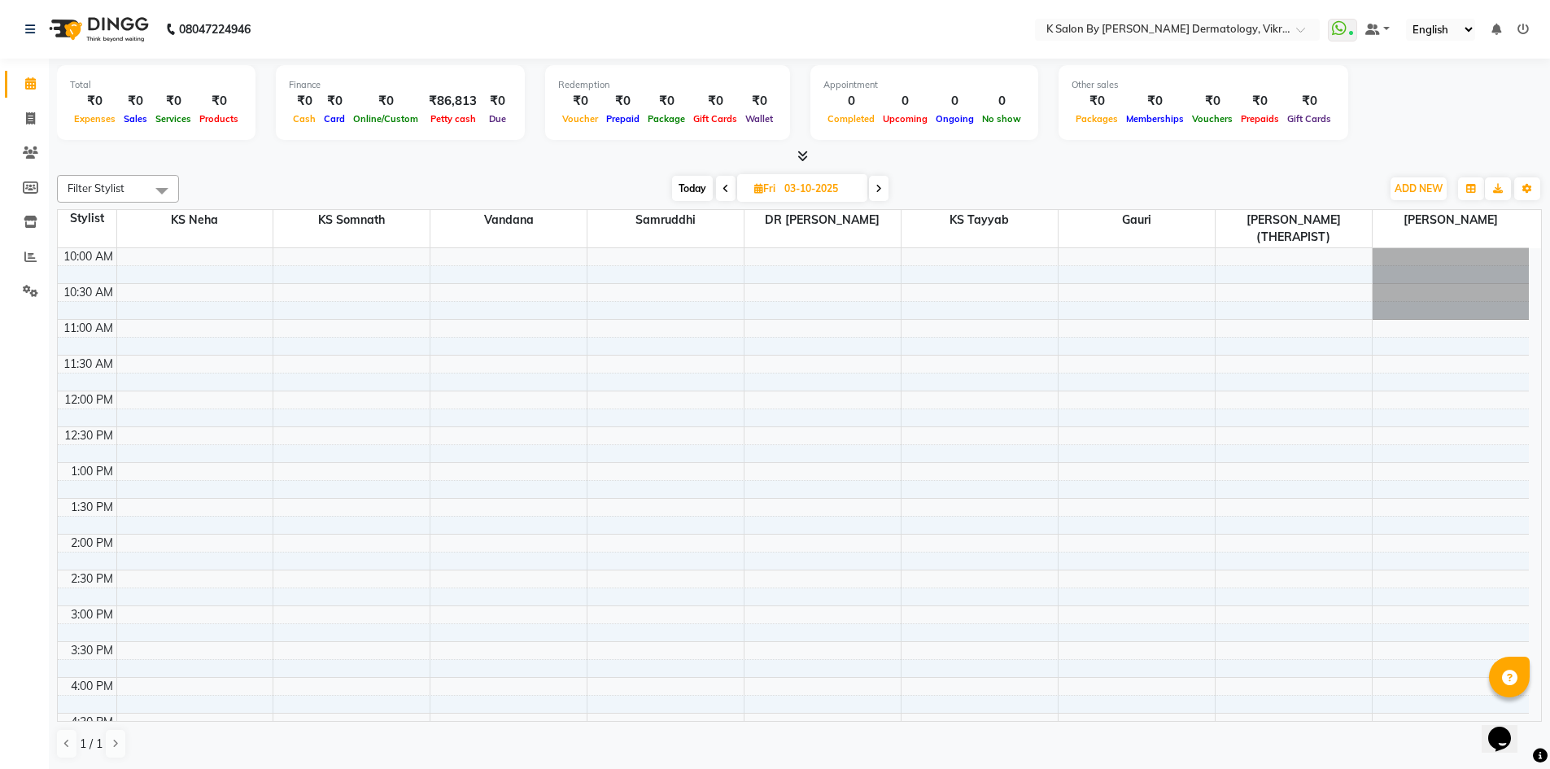
click at [758, 188] on icon at bounding box center [758, 188] width 9 height 11
select select "10"
select select "2025"
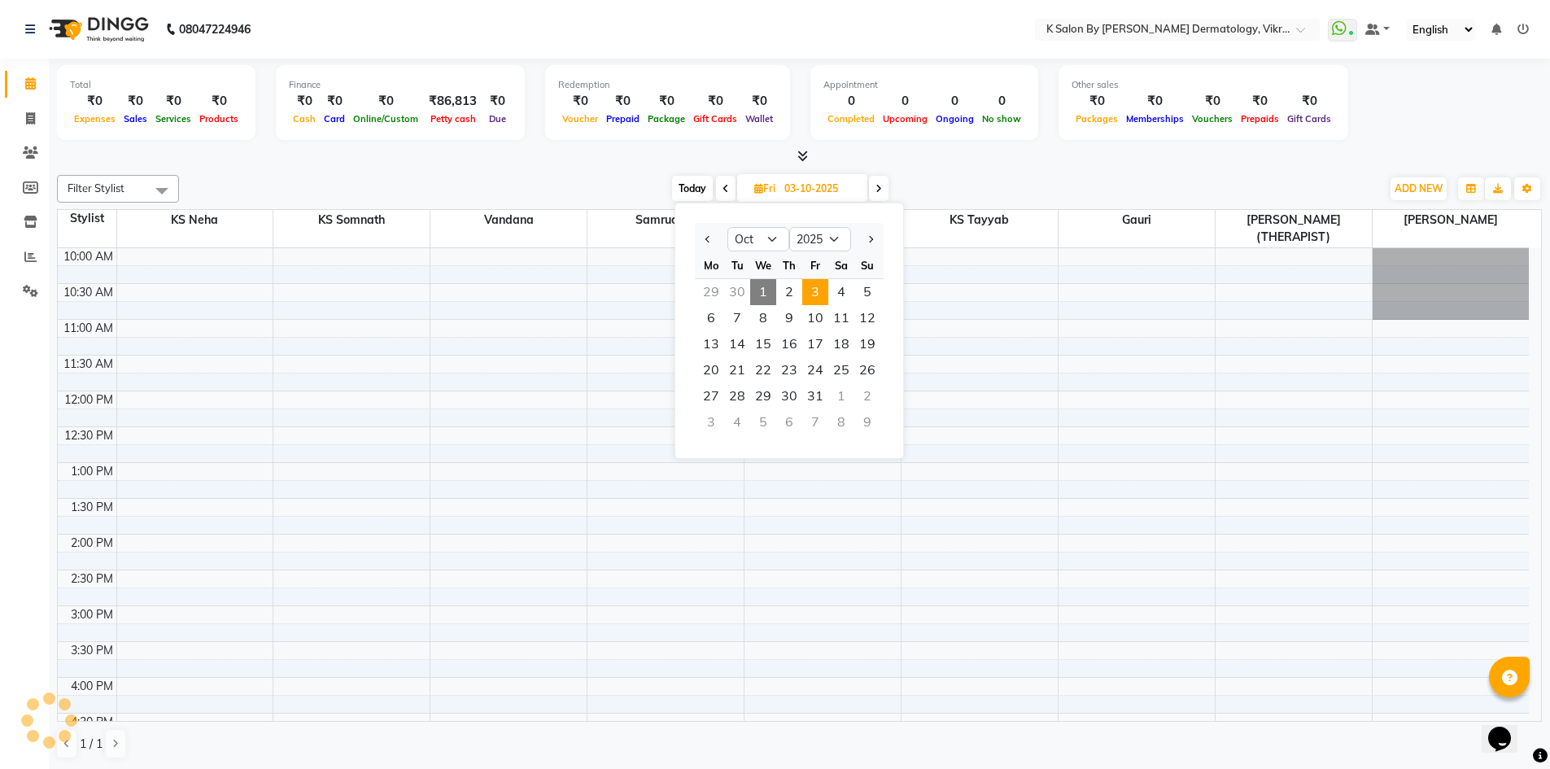
click at [814, 297] on span "3" at bounding box center [815, 292] width 26 height 26
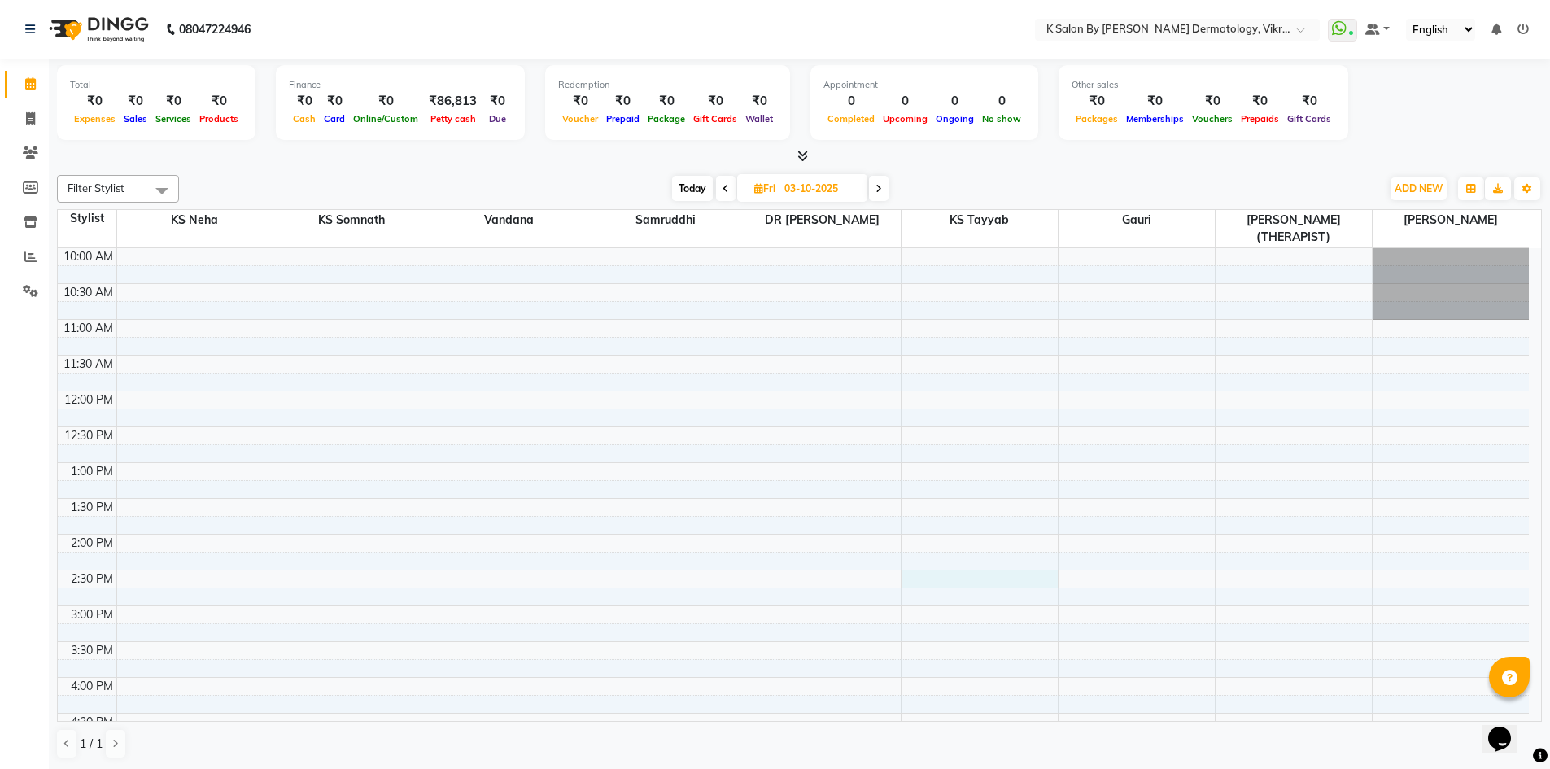
click at [936, 558] on div "10:00 AM 10:30 AM 11:00 AM 11:30 AM 12:00 PM 12:30 PM 1:00 PM 1:30 PM 2:00 PM 2…" at bounding box center [793, 677] width 1471 height 858
select select "58543"
select select "870"
select select "tentative"
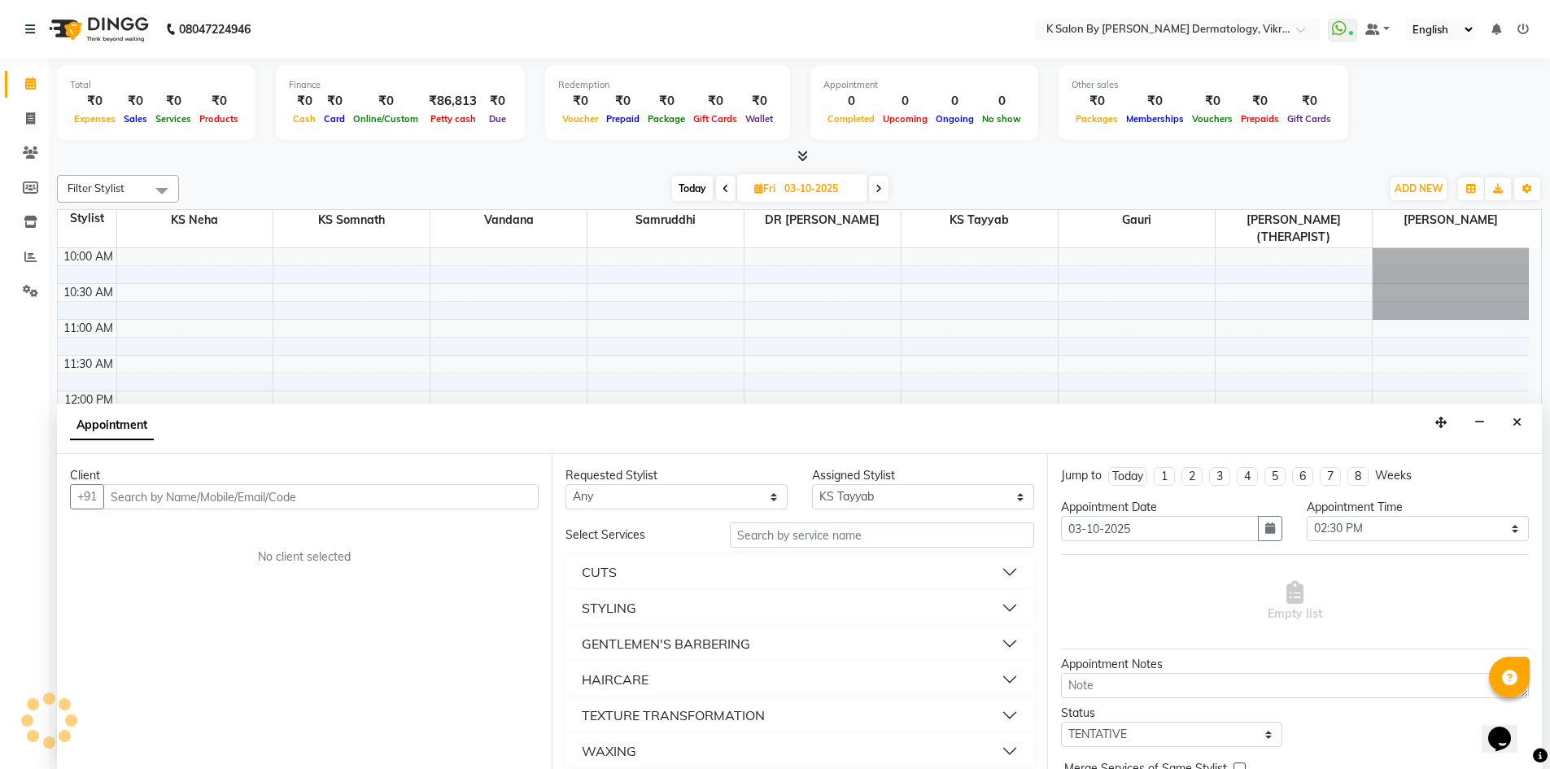
scroll to position [1, 0]
click at [242, 494] on input "text" at bounding box center [320, 495] width 435 height 25
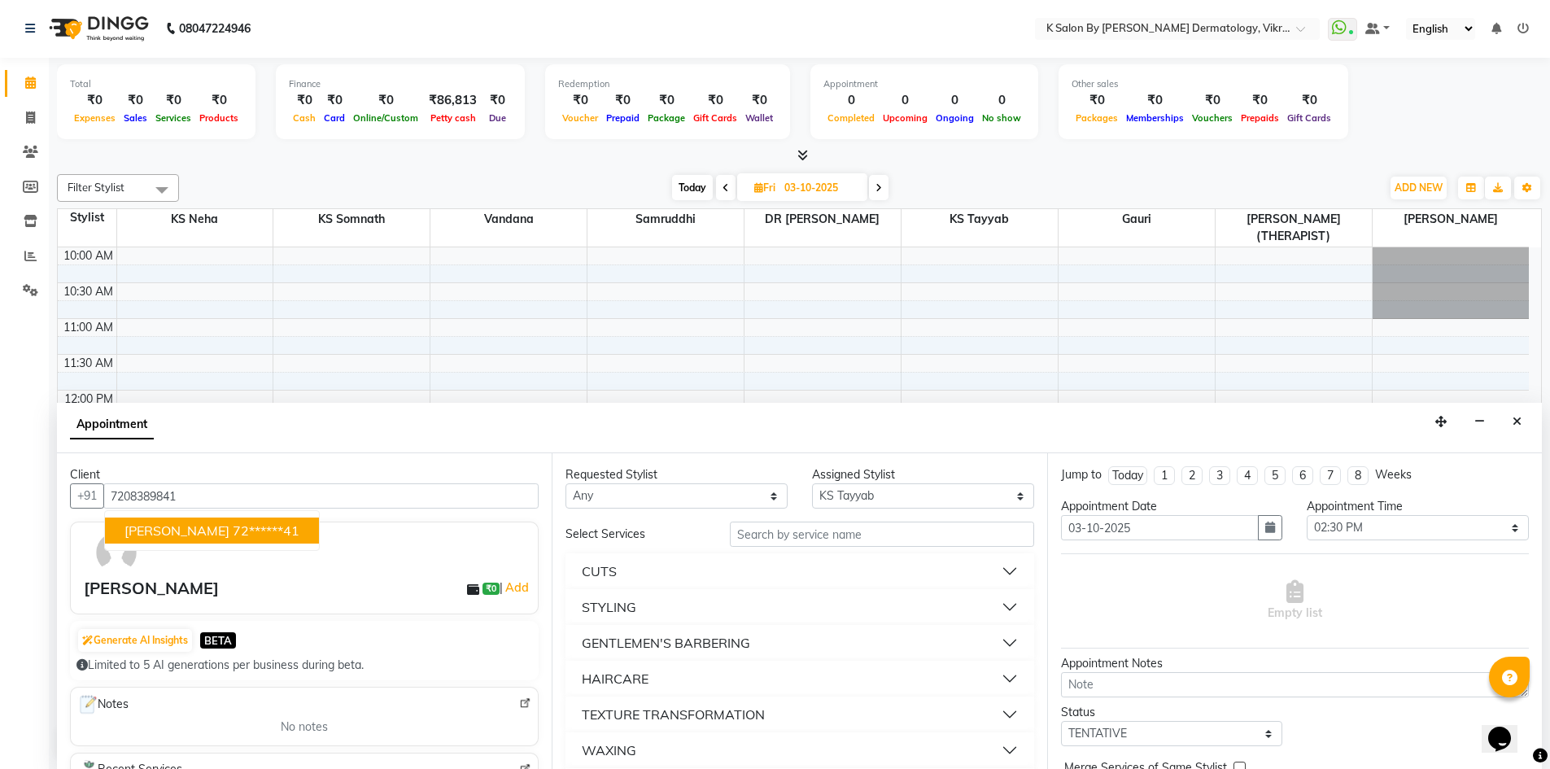
click at [249, 533] on ngb-highlight "72******41" at bounding box center [266, 530] width 67 height 16
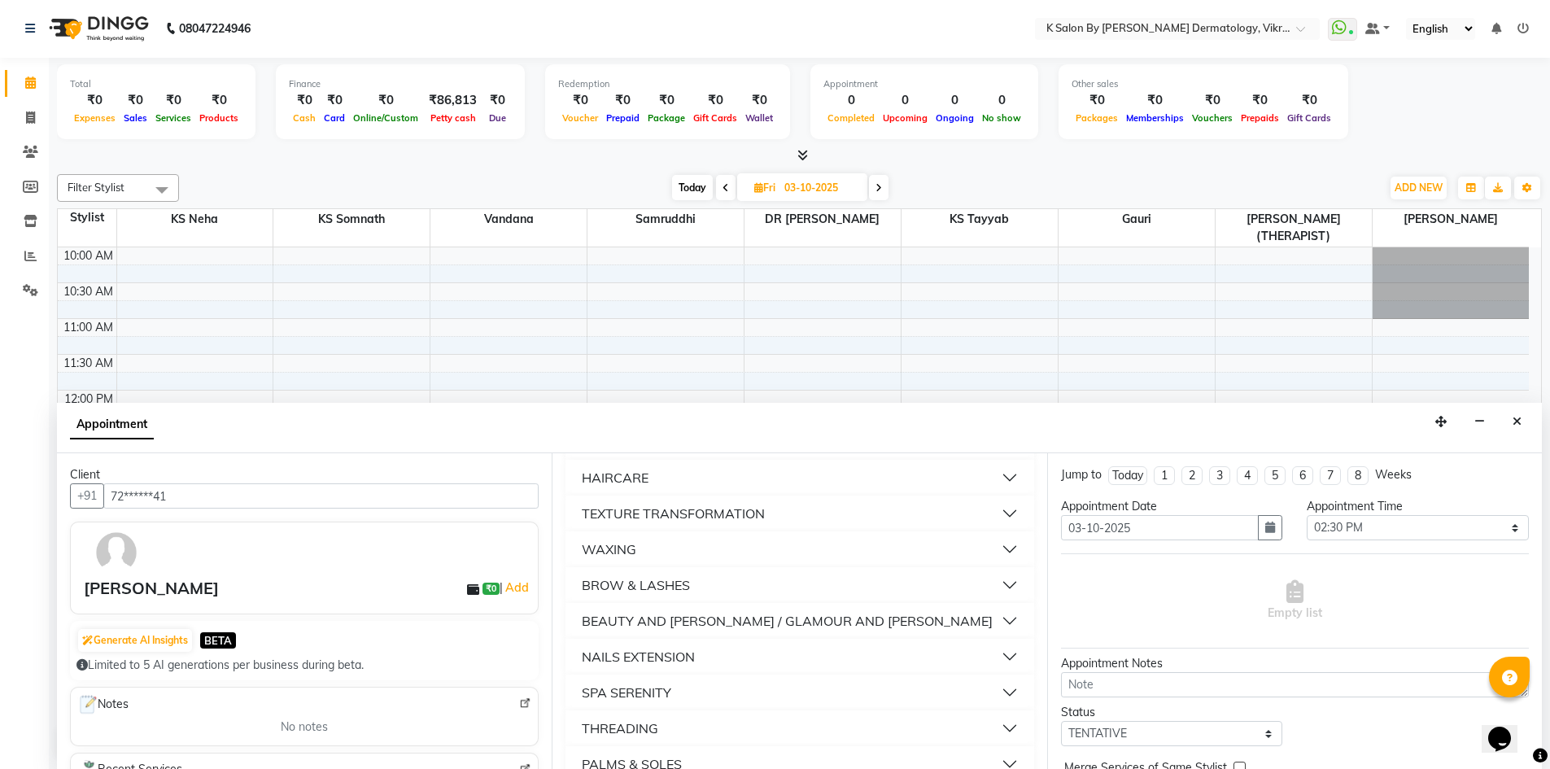
scroll to position [0, 0]
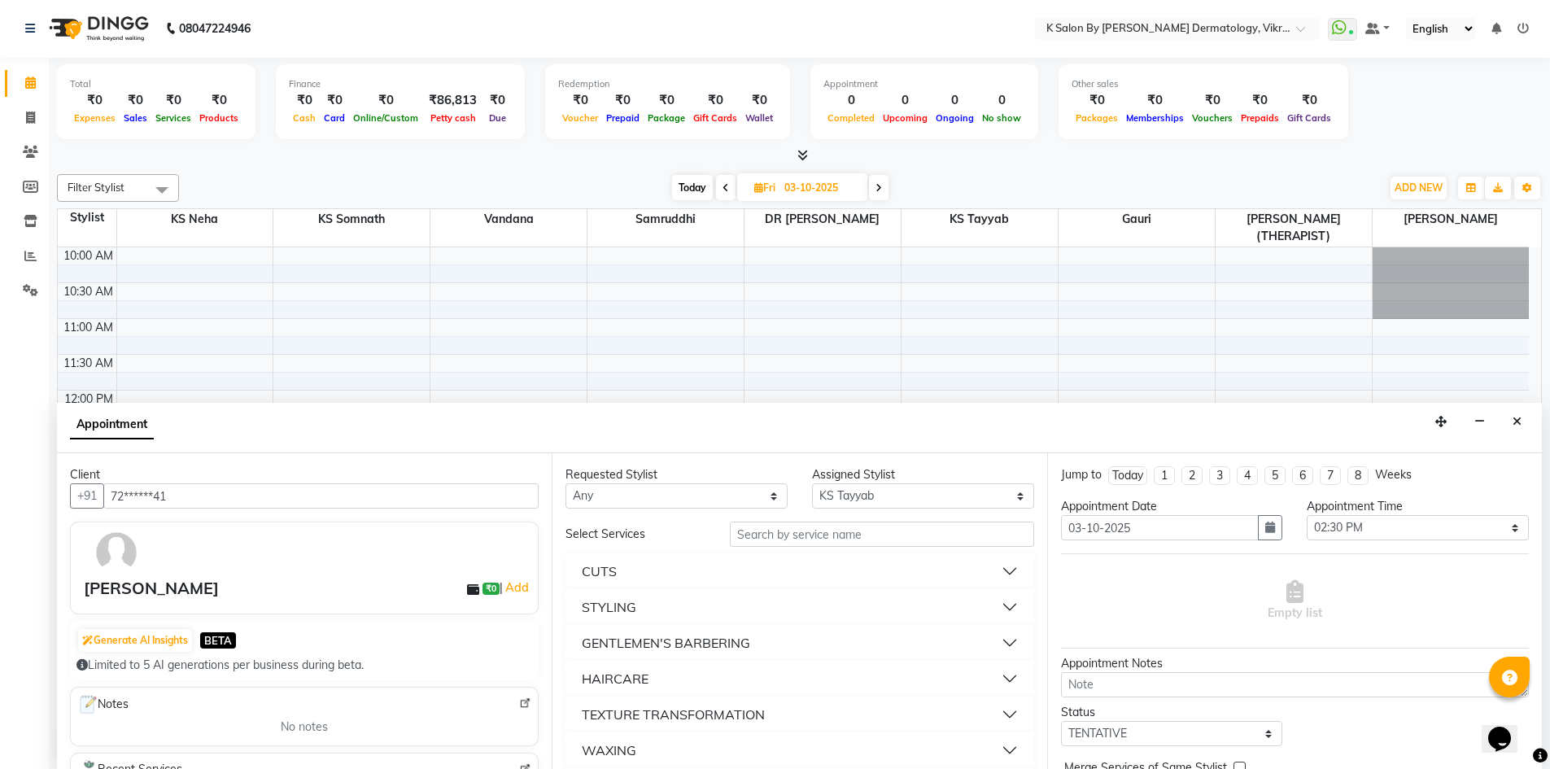
type input "72******41"
click at [785, 537] on input "text" at bounding box center [882, 534] width 304 height 25
click at [609, 570] on div "CUTS" at bounding box center [599, 571] width 35 height 20
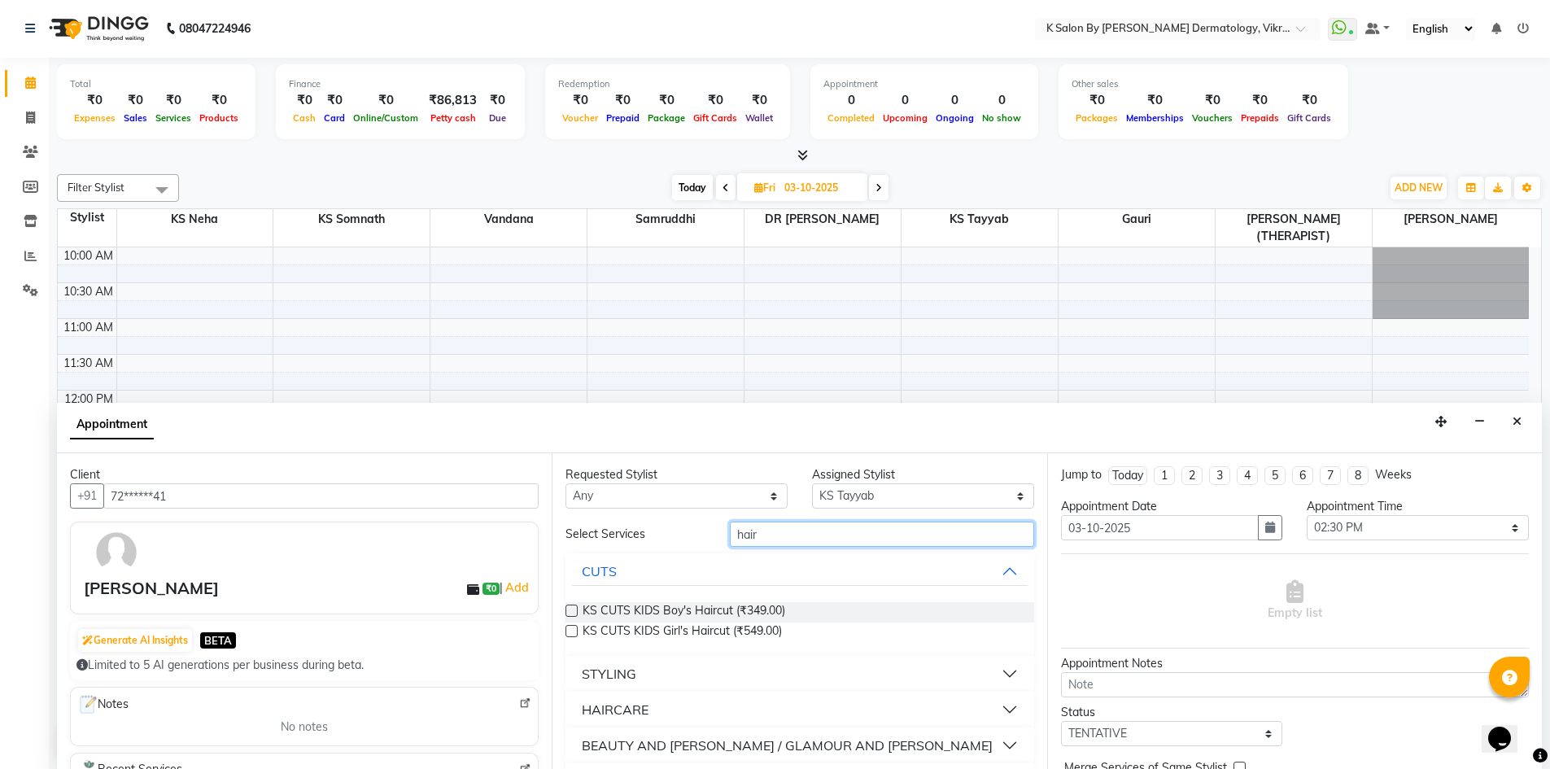
click at [816, 534] on input "hair" at bounding box center [882, 534] width 304 height 25
type input "h"
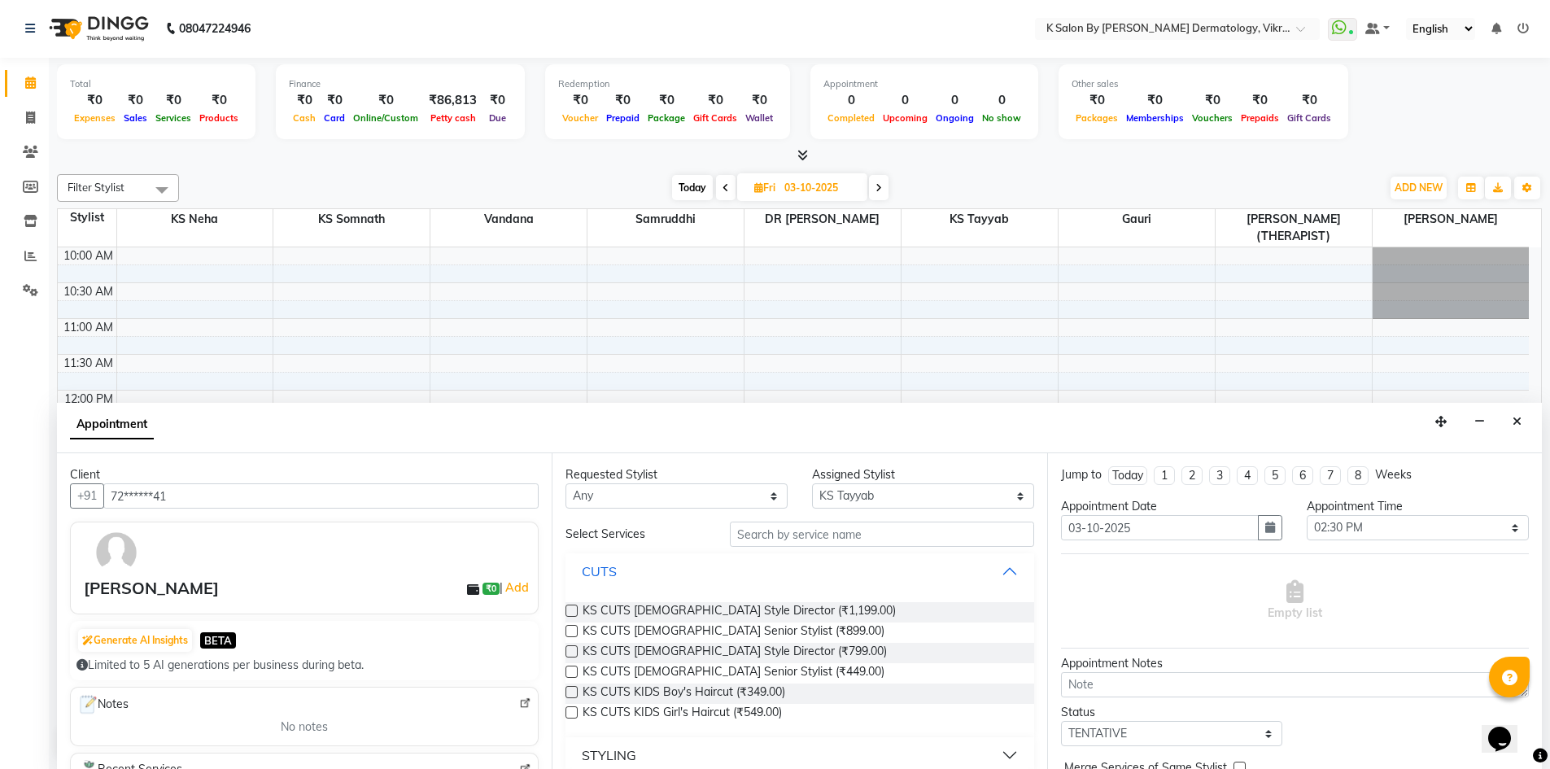
click at [931, 569] on button "CUTS" at bounding box center [799, 571] width 455 height 29
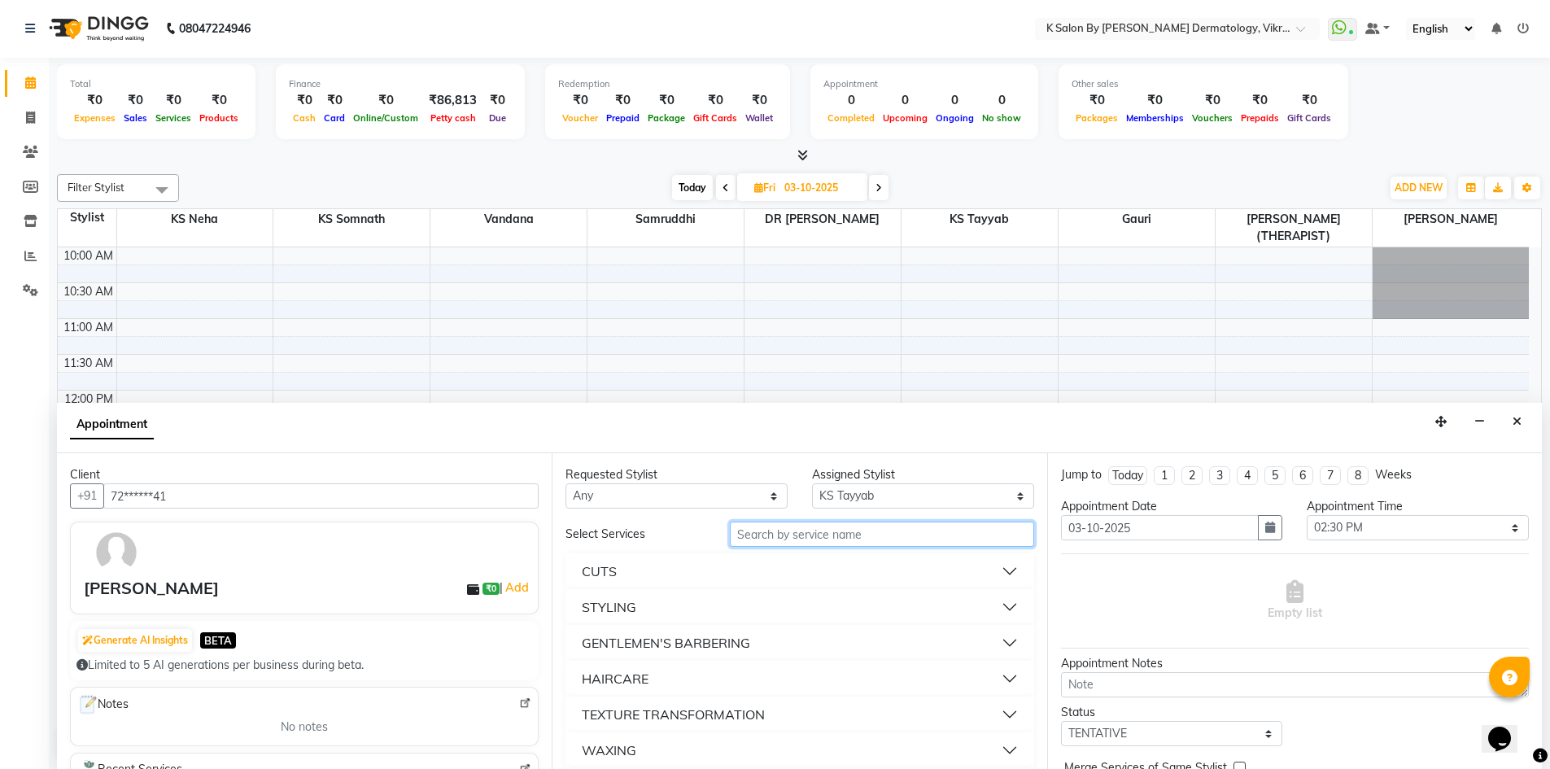
click at [904, 531] on input "text" at bounding box center [882, 534] width 304 height 25
drag, startPoint x: 904, startPoint y: 531, endPoint x: 832, endPoint y: 459, distance: 101.8
drag, startPoint x: 832, startPoint y: 459, endPoint x: 811, endPoint y: 530, distance: 73.7
click at [811, 530] on input "text" at bounding box center [882, 534] width 304 height 25
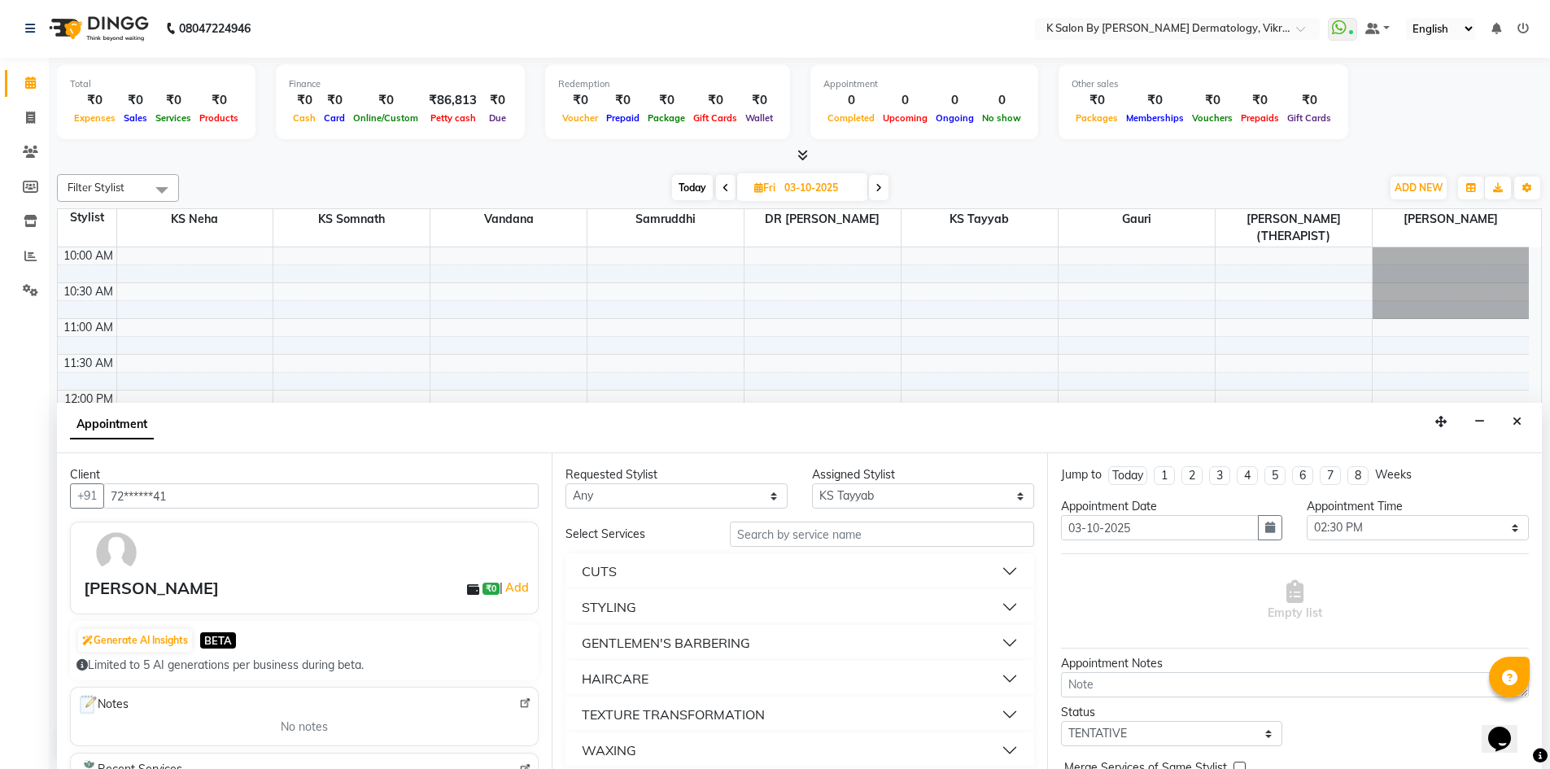
click at [1010, 576] on button "CUTS" at bounding box center [799, 571] width 455 height 29
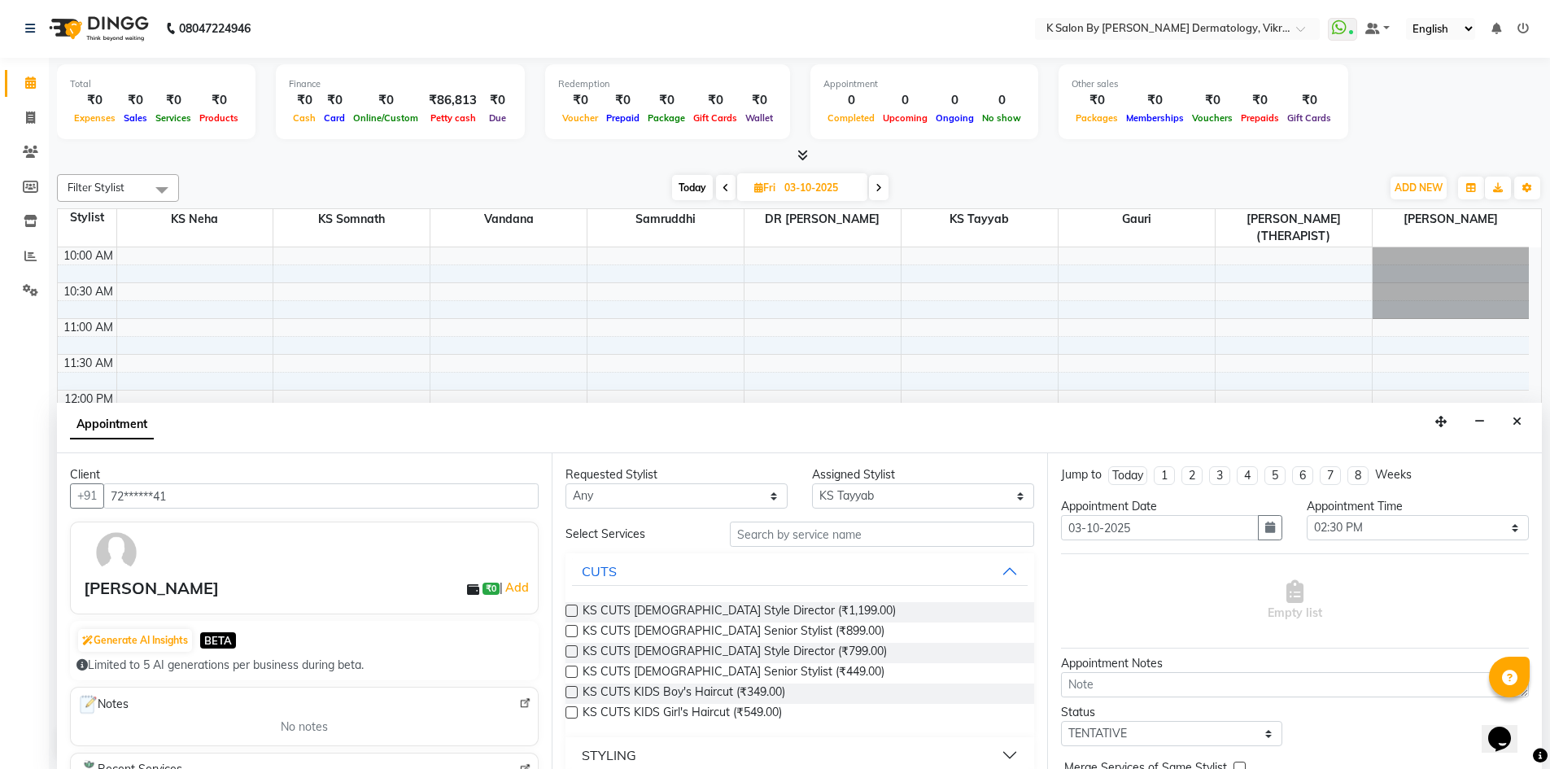
click at [568, 675] on label at bounding box center [571, 672] width 12 height 12
click at [568, 675] on input "checkbox" at bounding box center [570, 673] width 11 height 11
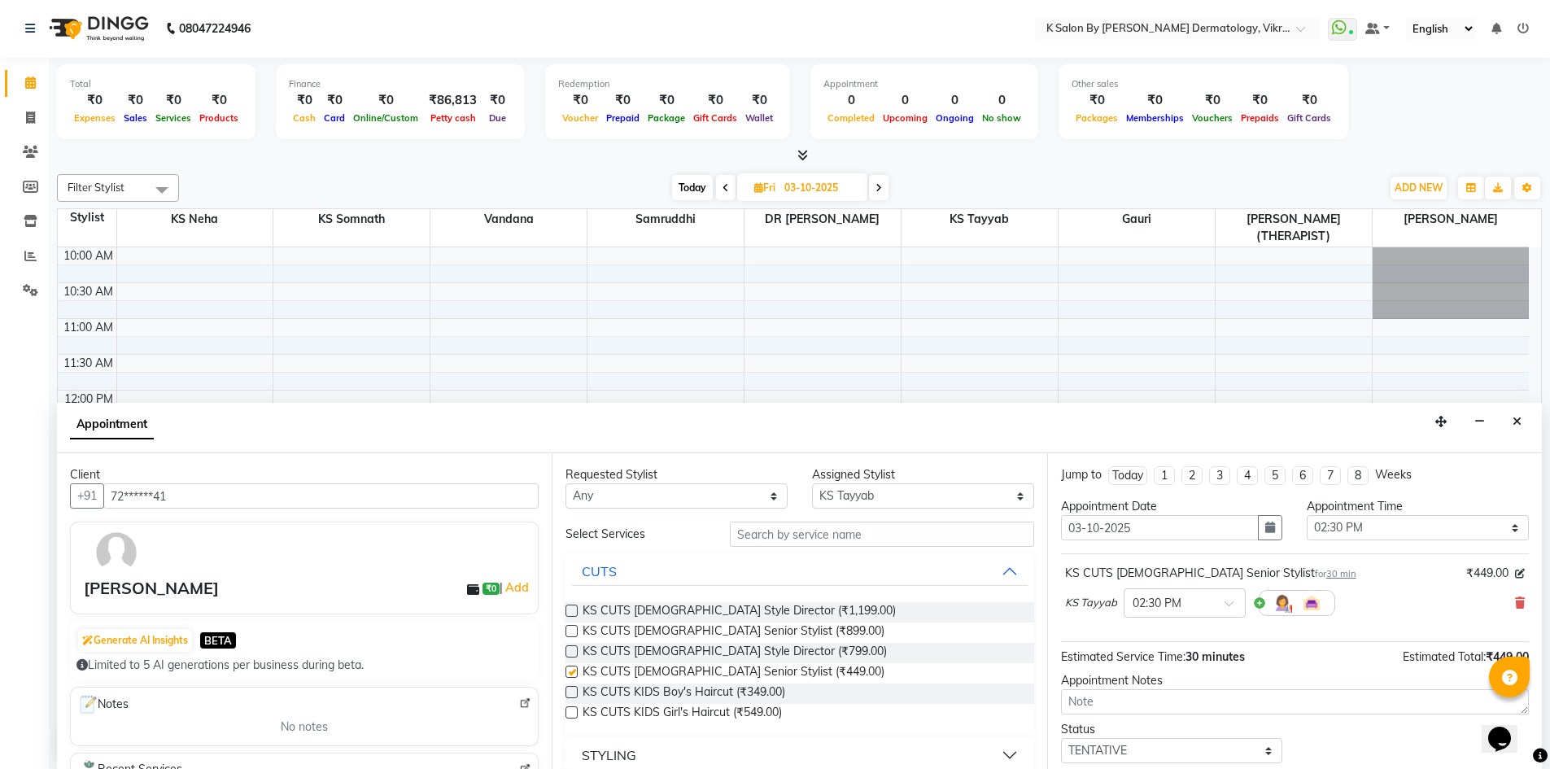
checkbox input "false"
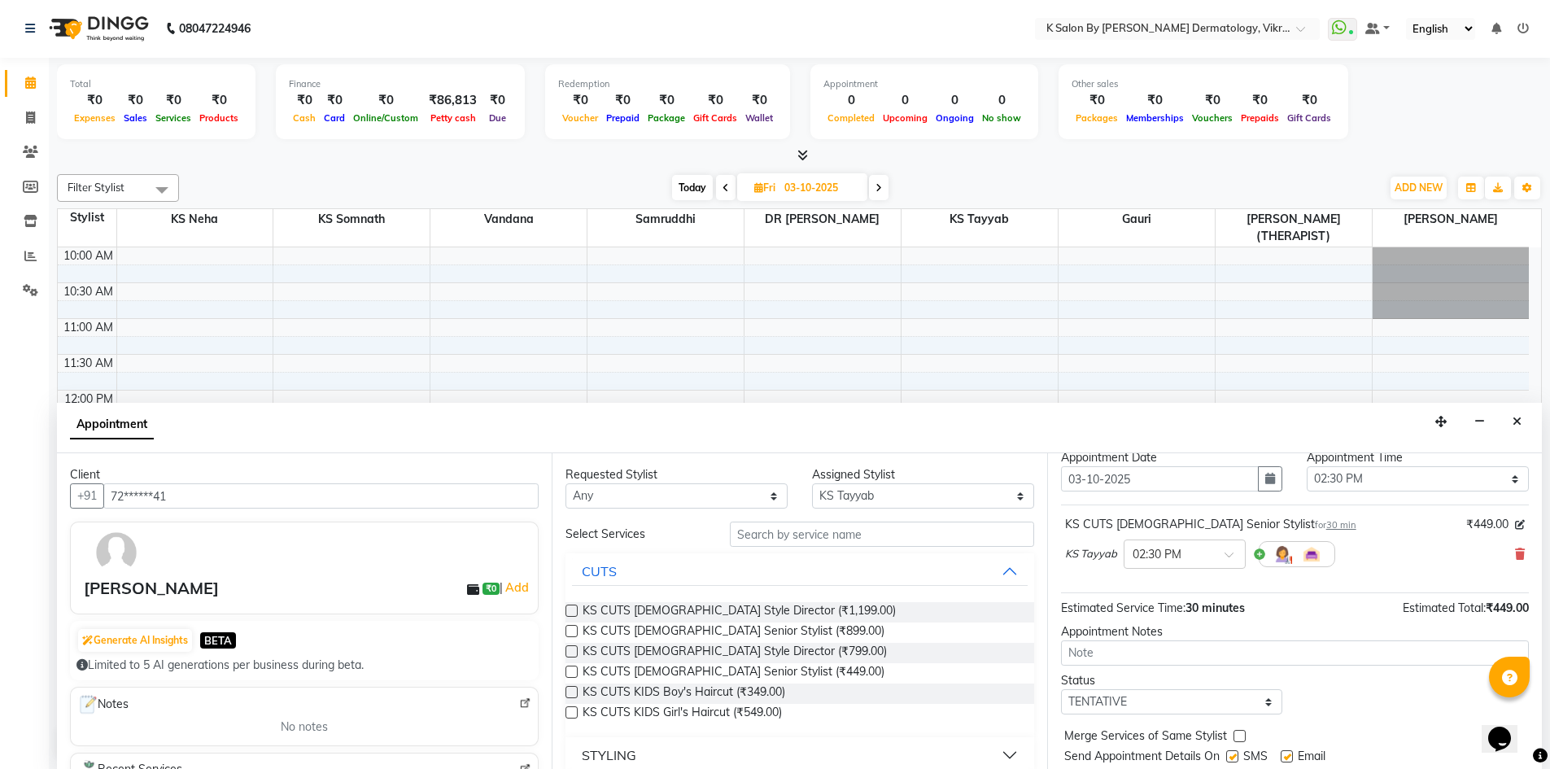
scroll to position [97, 0]
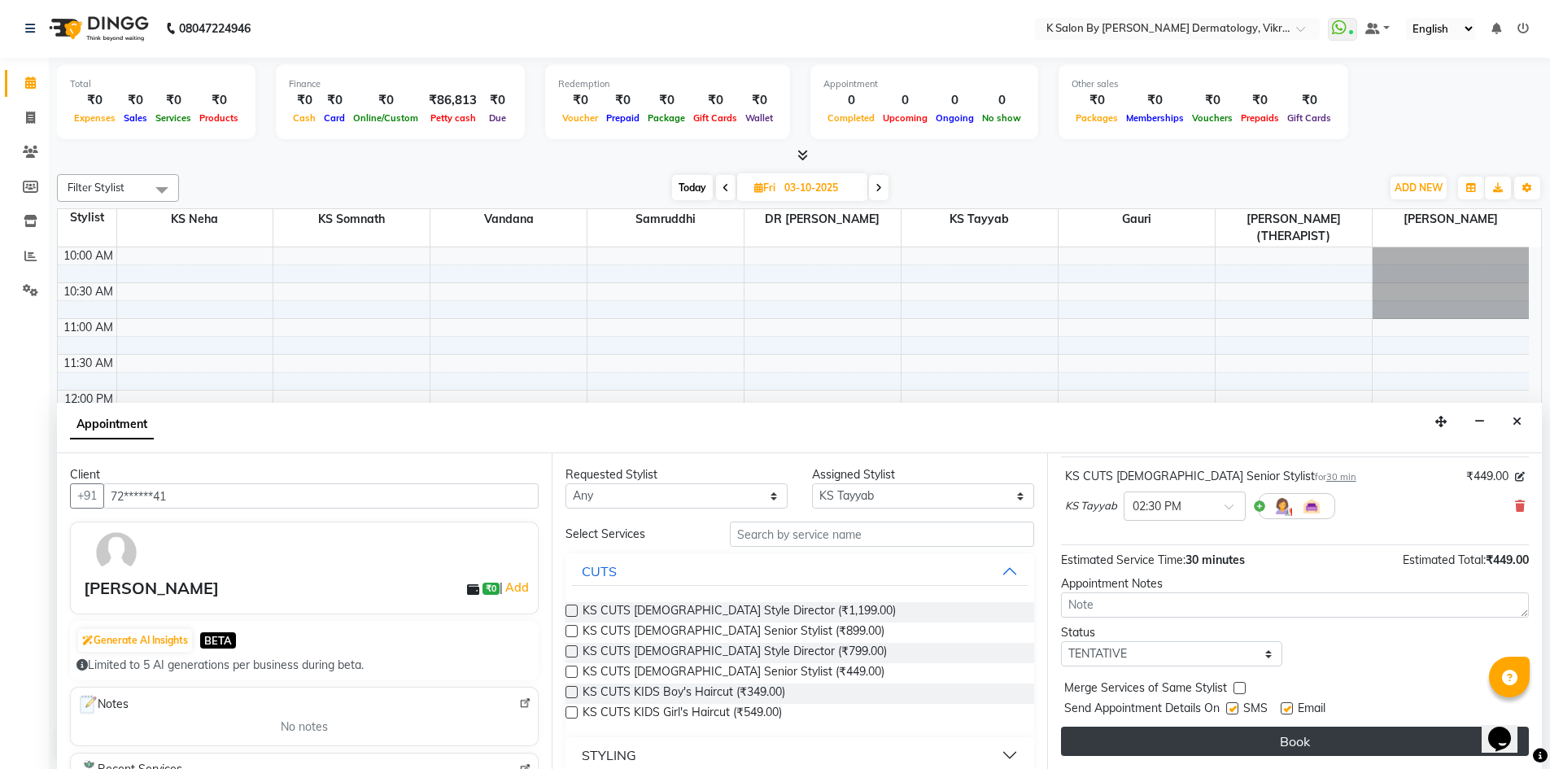
click at [1292, 750] on button "Book" at bounding box center [1295, 741] width 468 height 29
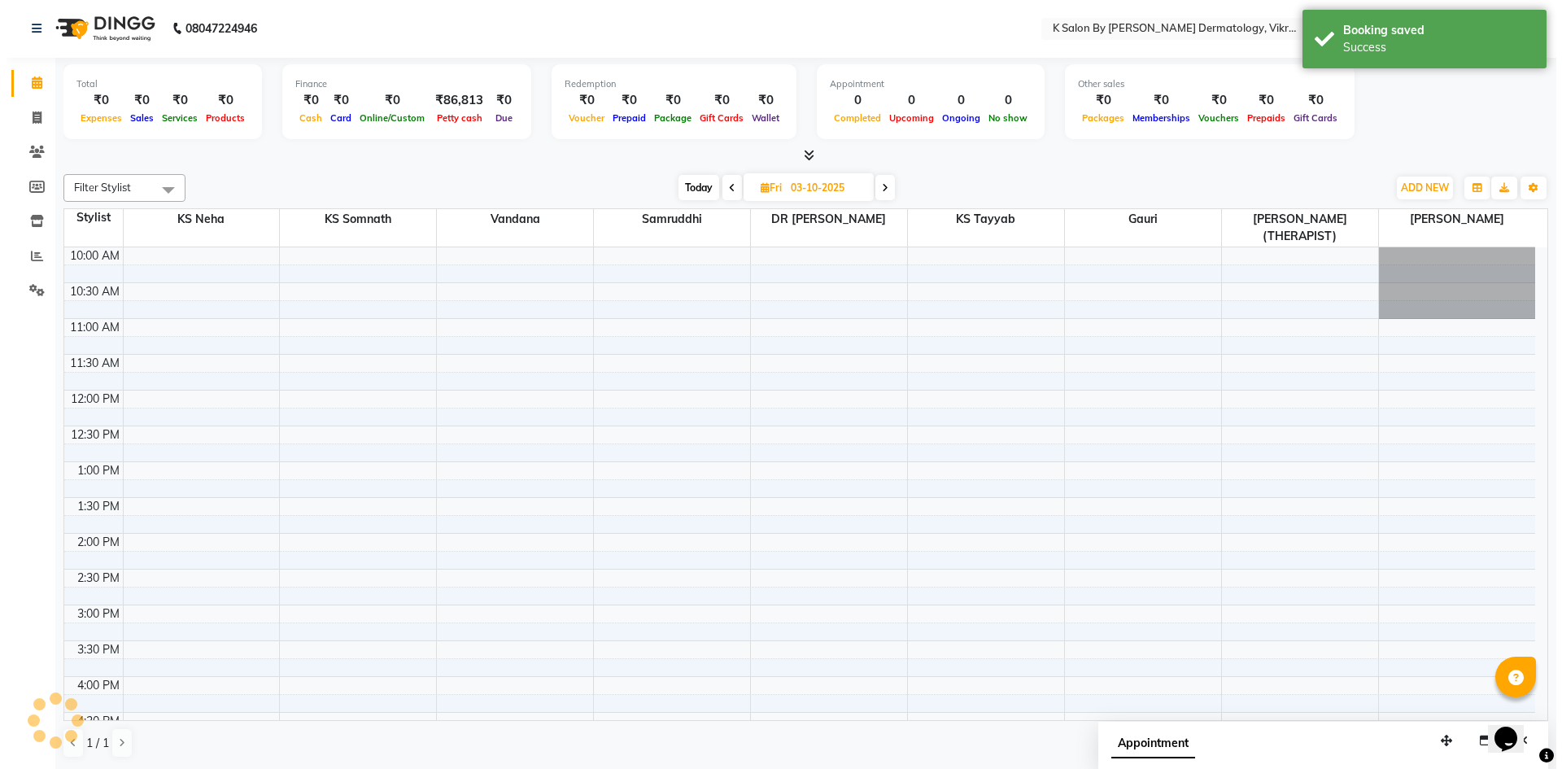
scroll to position [0, 0]
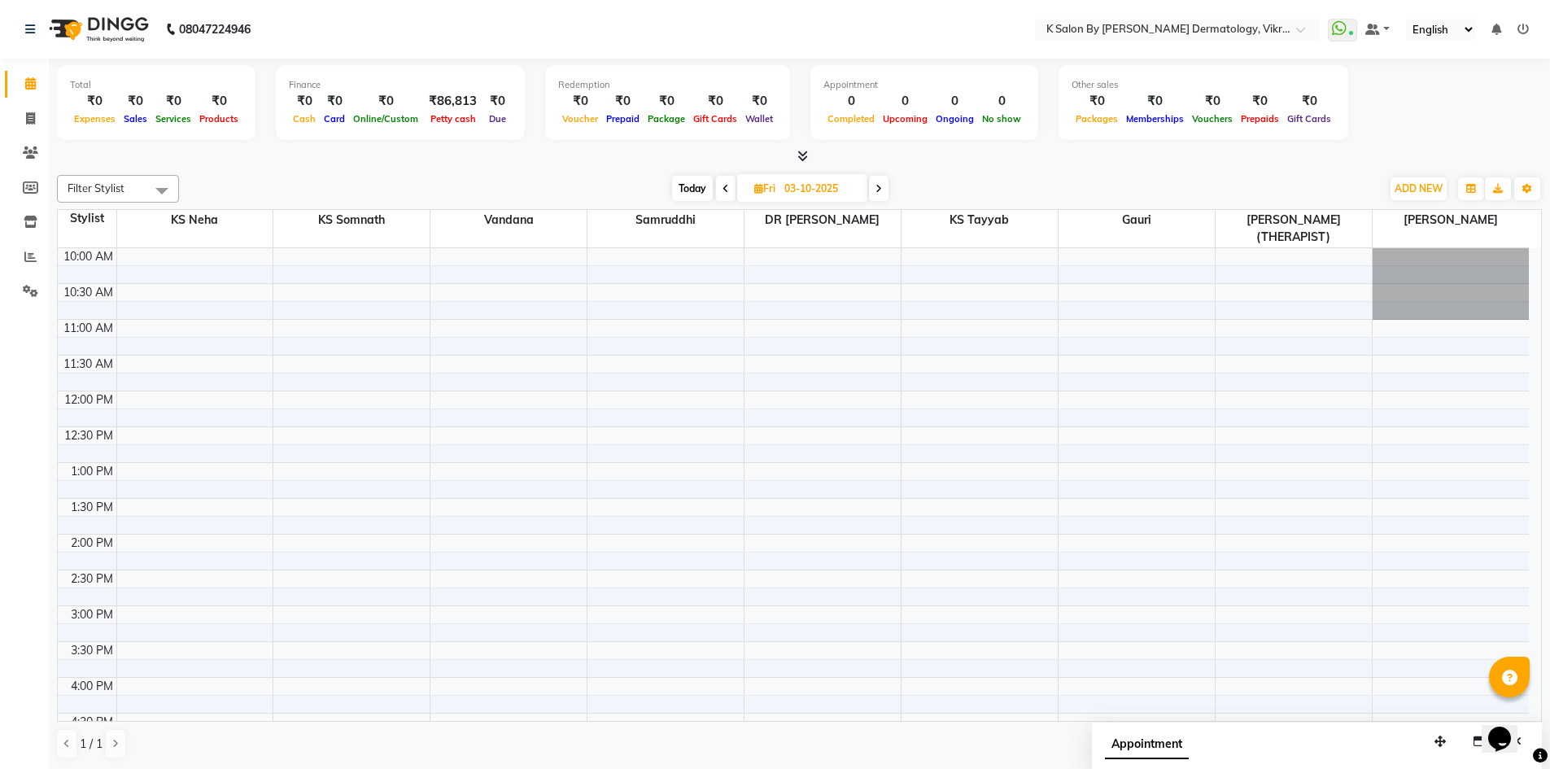
click at [1526, 28] on icon at bounding box center [1522, 29] width 11 height 11
